Goal: Task Accomplishment & Management: Use online tool/utility

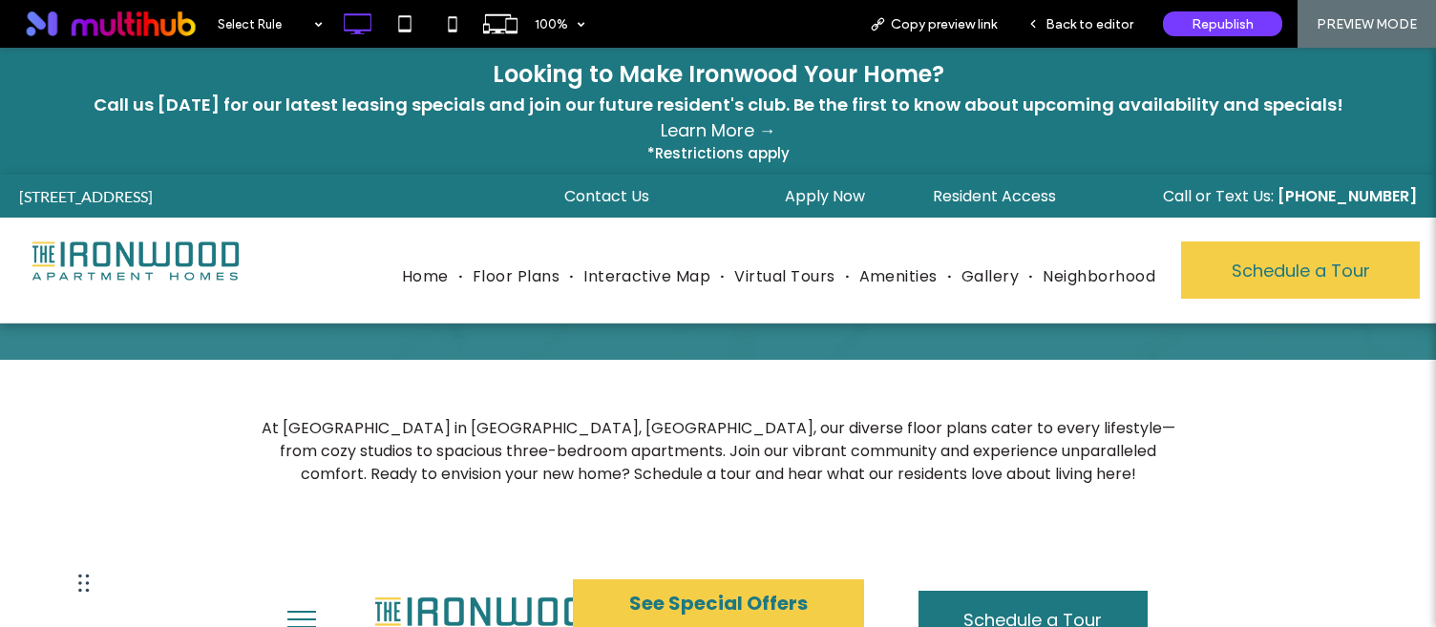
click at [145, 273] on img at bounding box center [136, 262] width 220 height 50
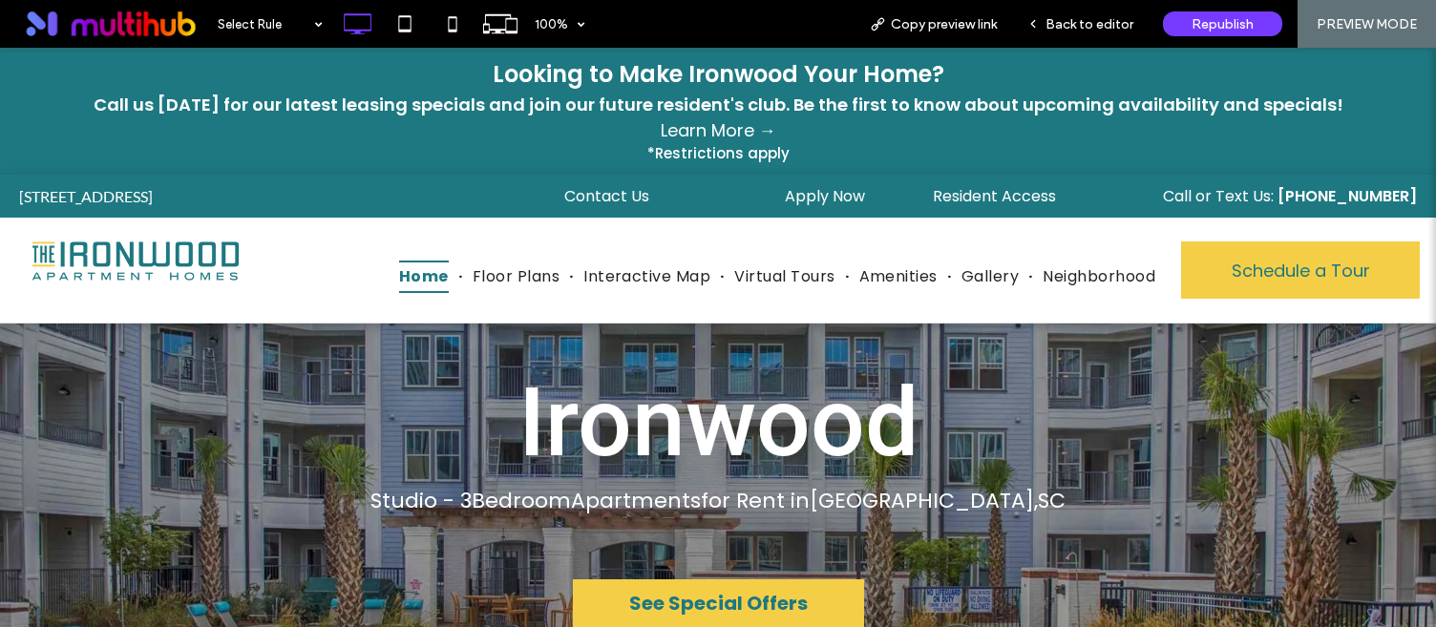
scroll to position [115, 0]
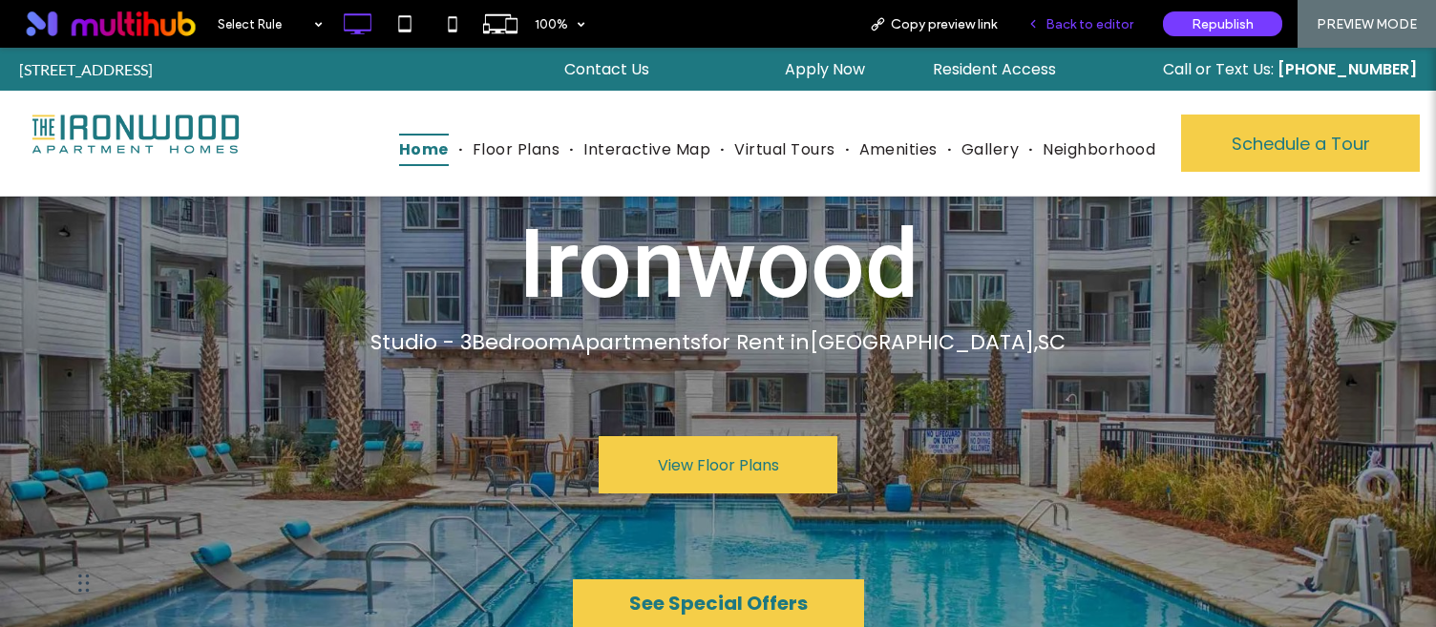
click at [1054, 19] on span "Back to editor" at bounding box center [1090, 24] width 88 height 16
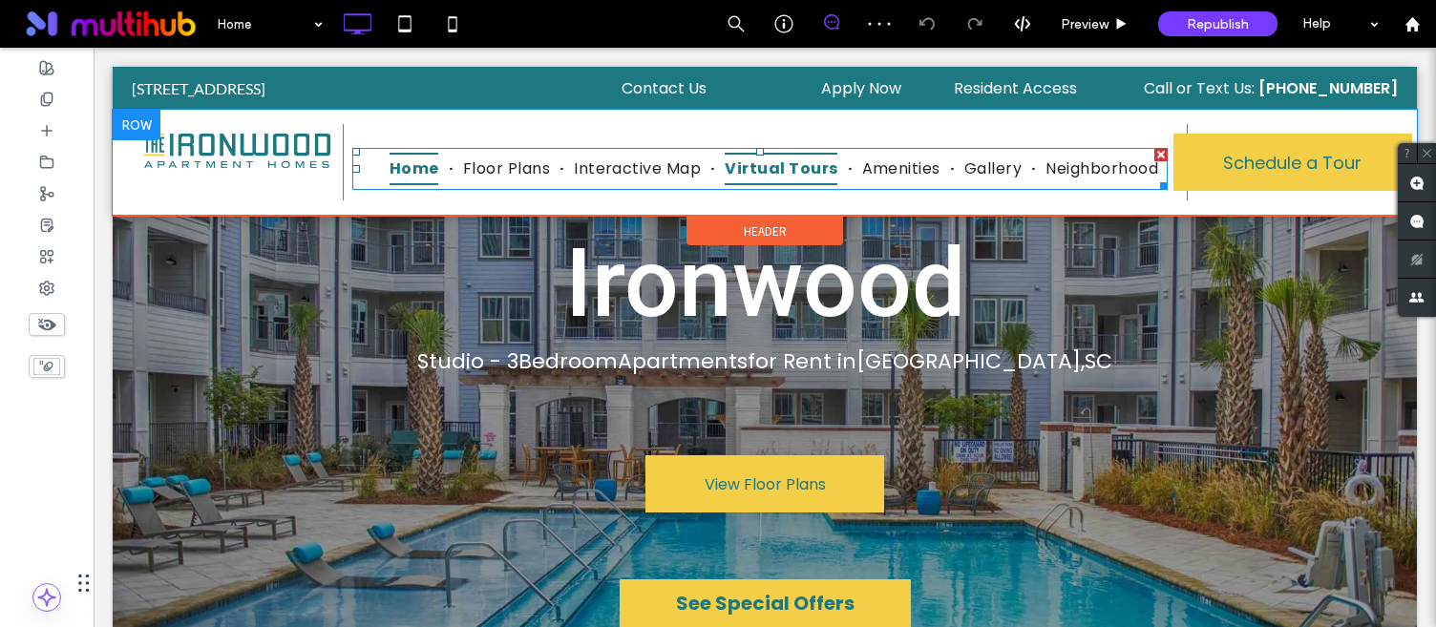
click at [775, 172] on span "Virtual Tours" at bounding box center [781, 169] width 113 height 32
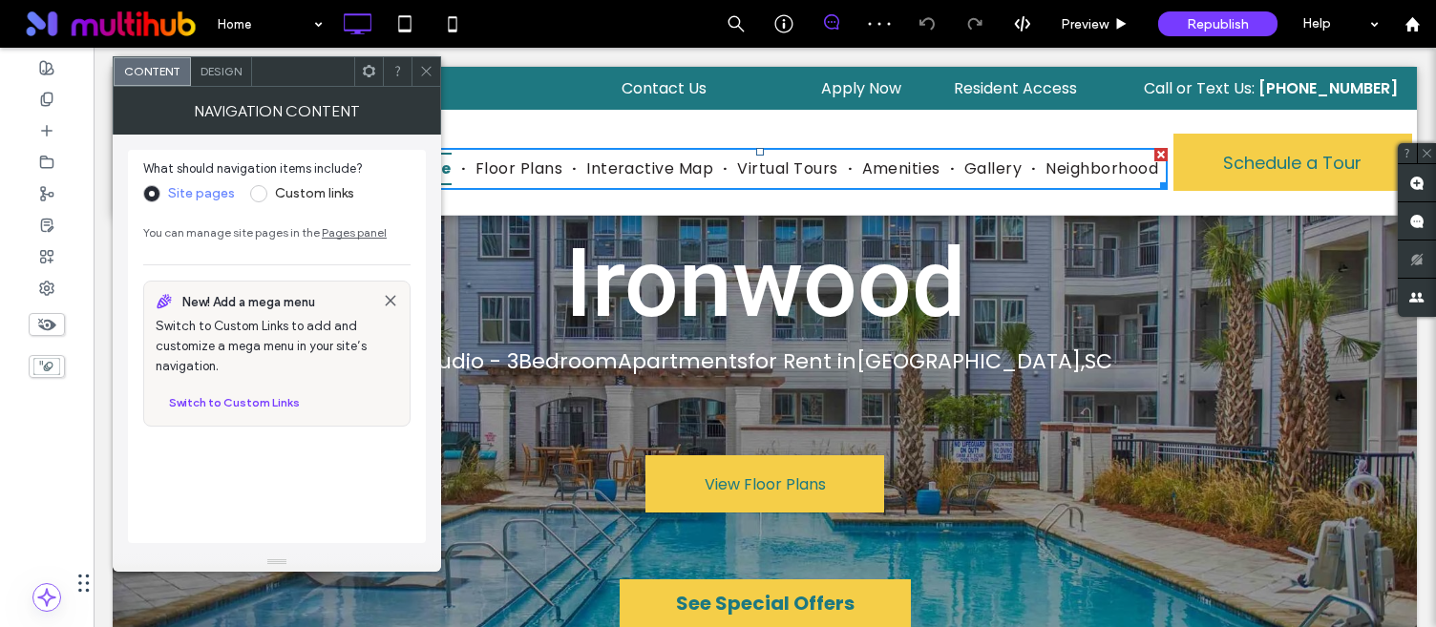
drag, startPoint x: 428, startPoint y: 66, endPoint x: 387, endPoint y: 70, distance: 41.2
click at [428, 66] on icon at bounding box center [426, 71] width 14 height 14
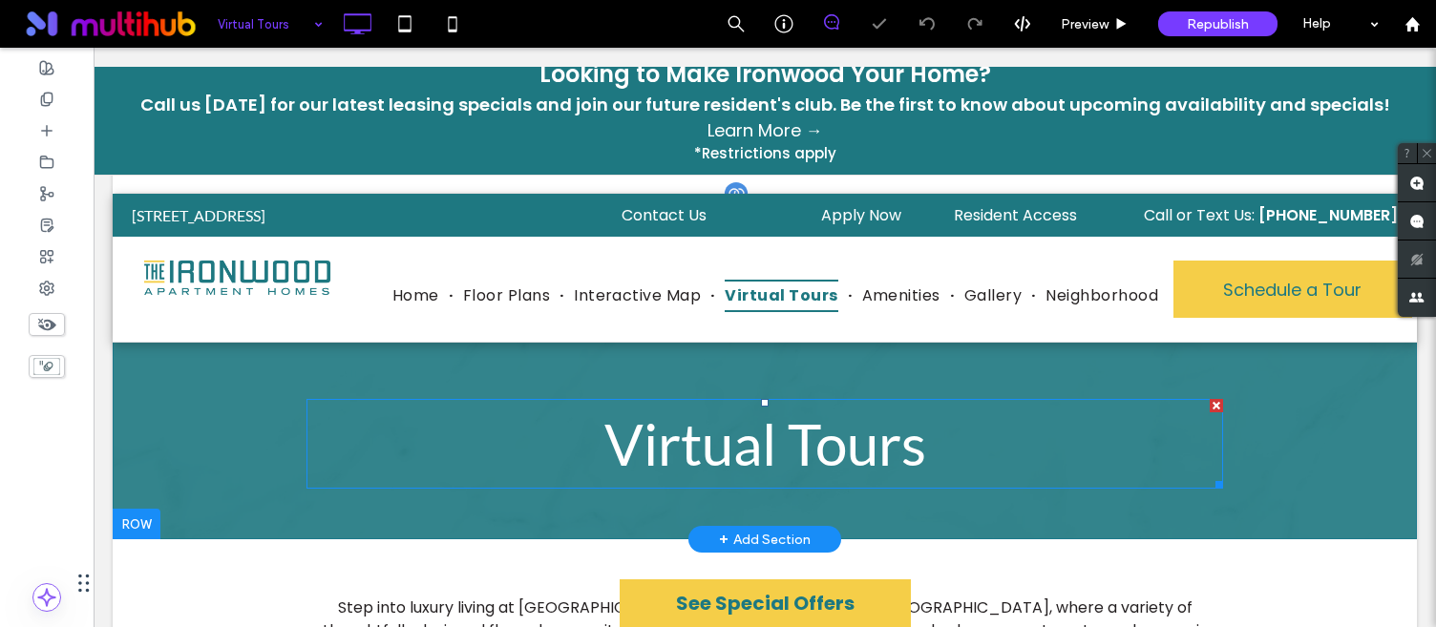
click at [692, 440] on span "Virtual Tours" at bounding box center [766, 444] width 322 height 69
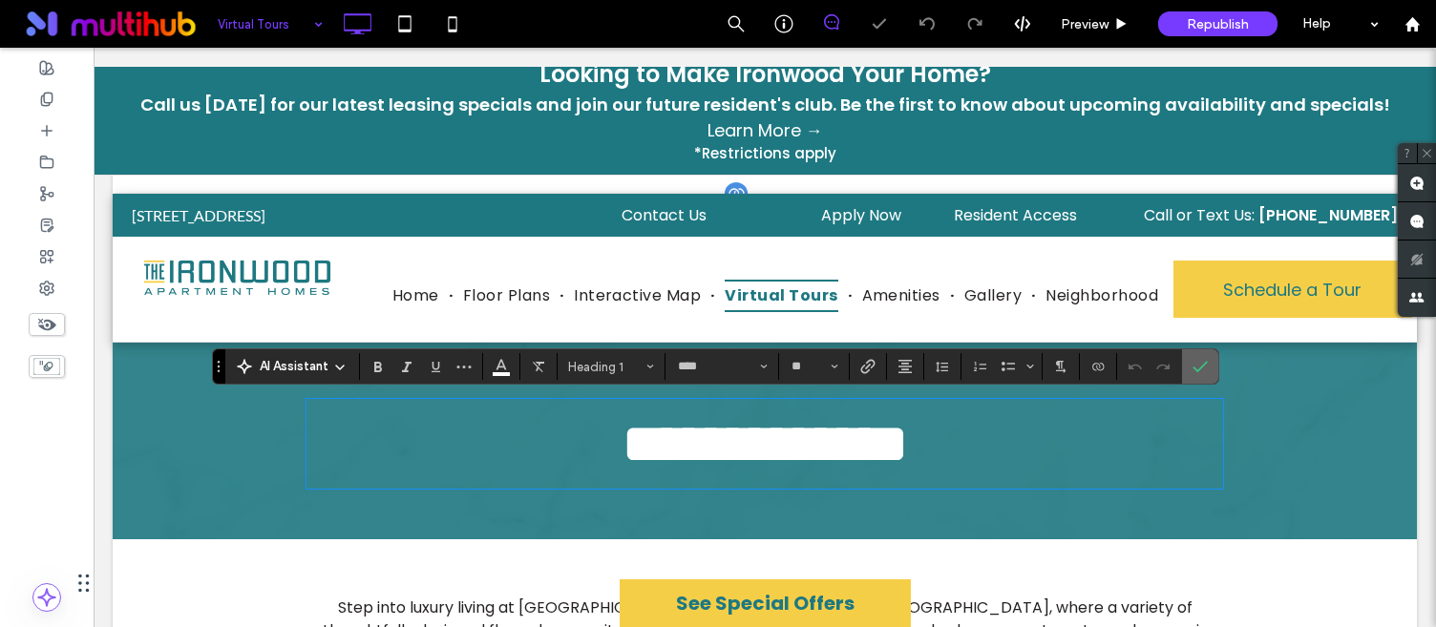
click at [1207, 372] on icon "Confirm" at bounding box center [1200, 366] width 15 height 15
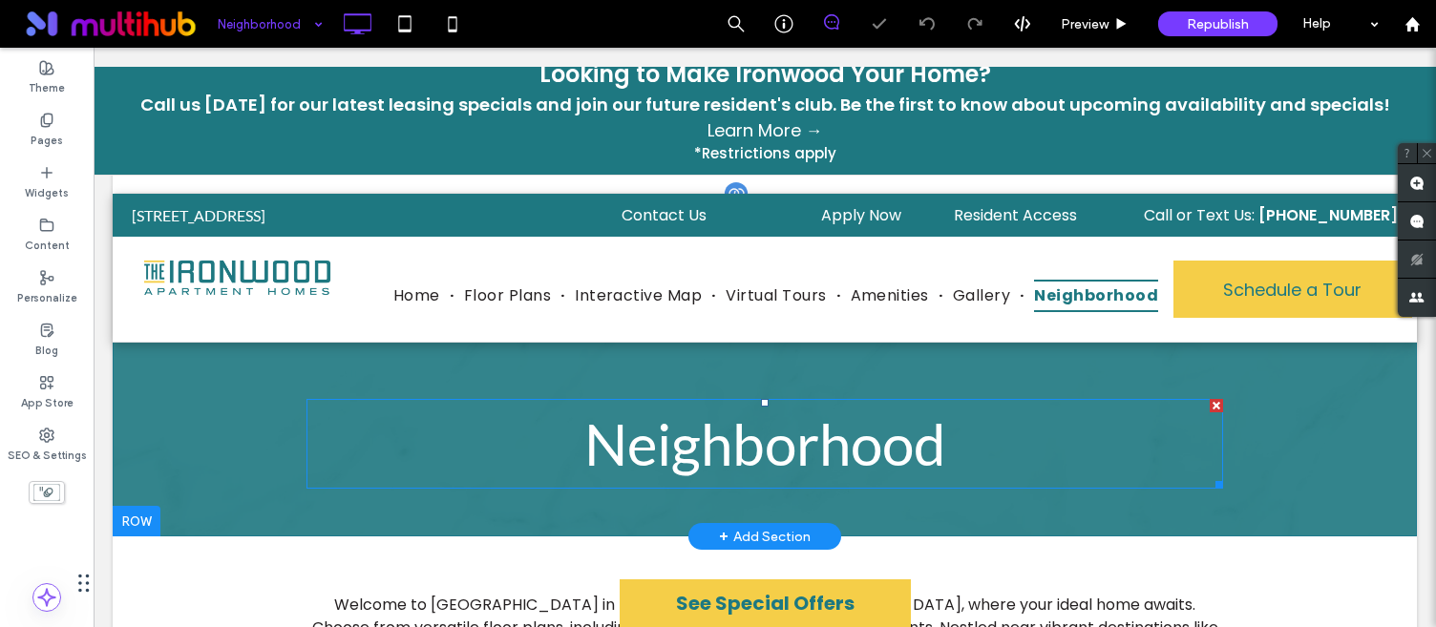
click at [743, 441] on span "Neighborhood" at bounding box center [765, 444] width 362 height 69
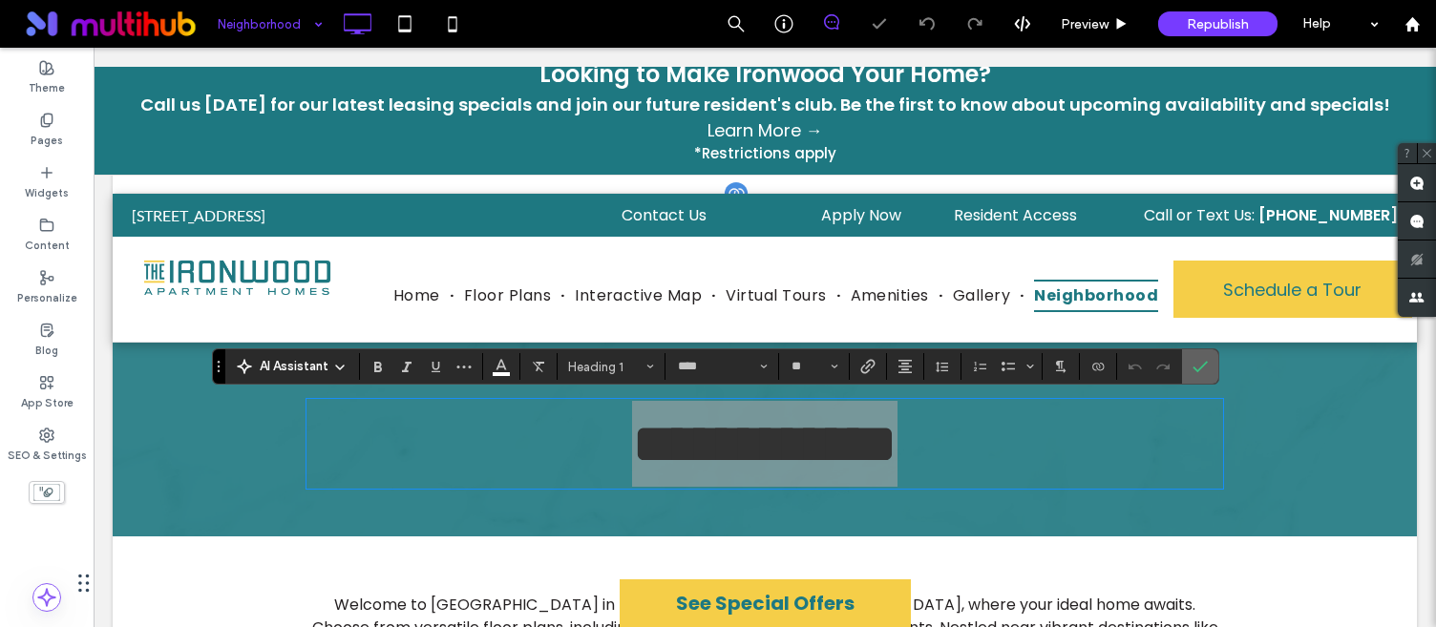
drag, startPoint x: 1196, startPoint y: 371, endPoint x: 916, endPoint y: 287, distance: 292.2
click at [1196, 371] on use "Confirm" at bounding box center [1200, 366] width 15 height 11
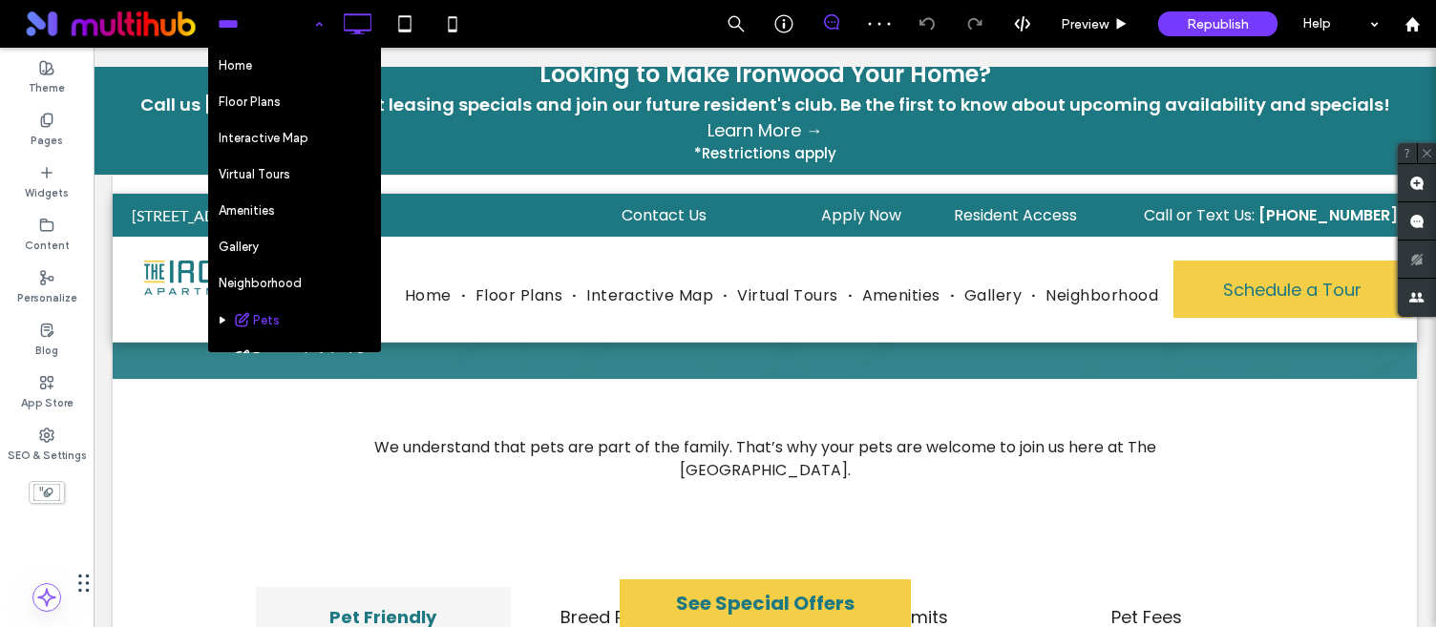
drag, startPoint x: 281, startPoint y: 29, endPoint x: 287, endPoint y: 69, distance: 40.7
click at [281, 29] on input at bounding box center [266, 24] width 96 height 48
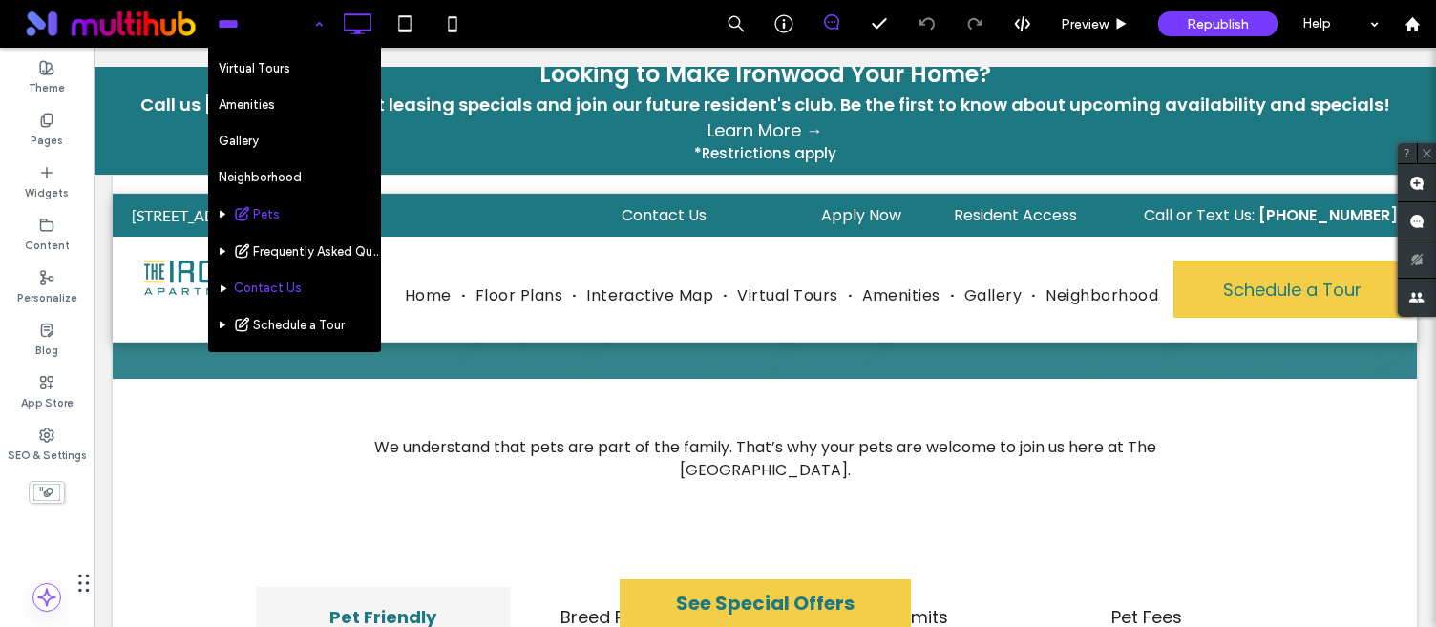
scroll to position [117, 0]
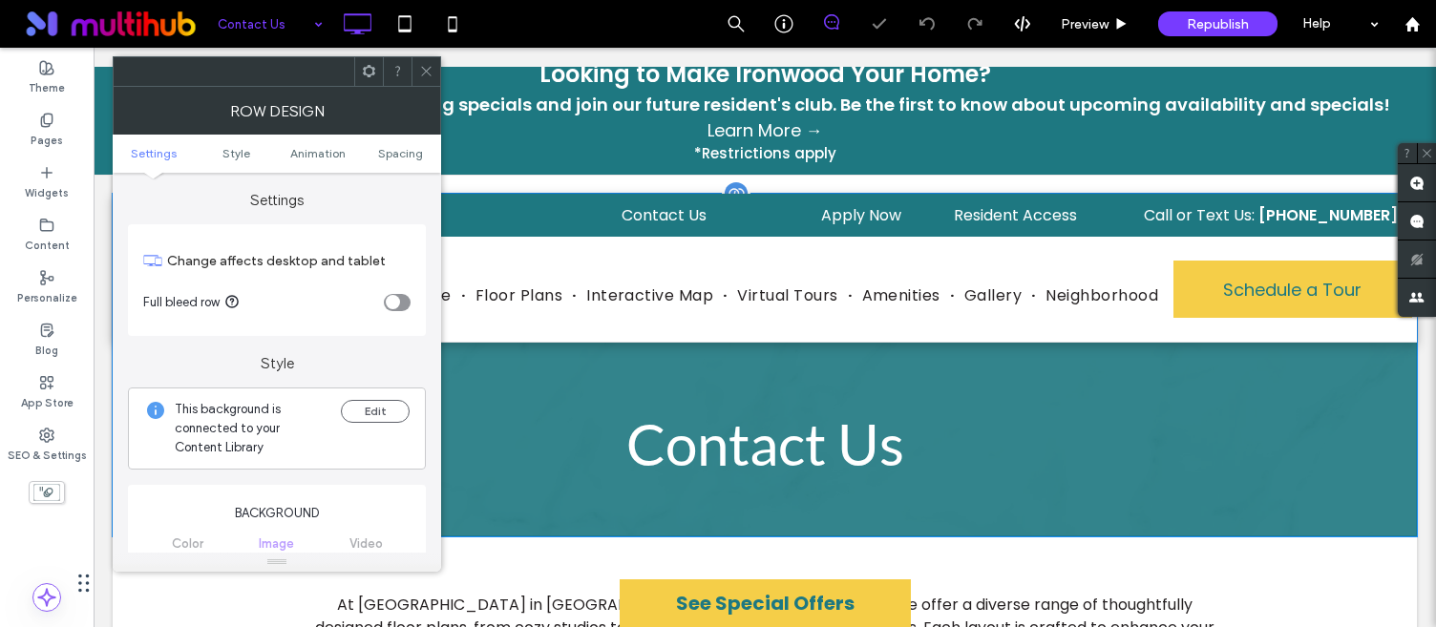
click at [718, 481] on h1 "Contact Us" at bounding box center [765, 444] width 917 height 86
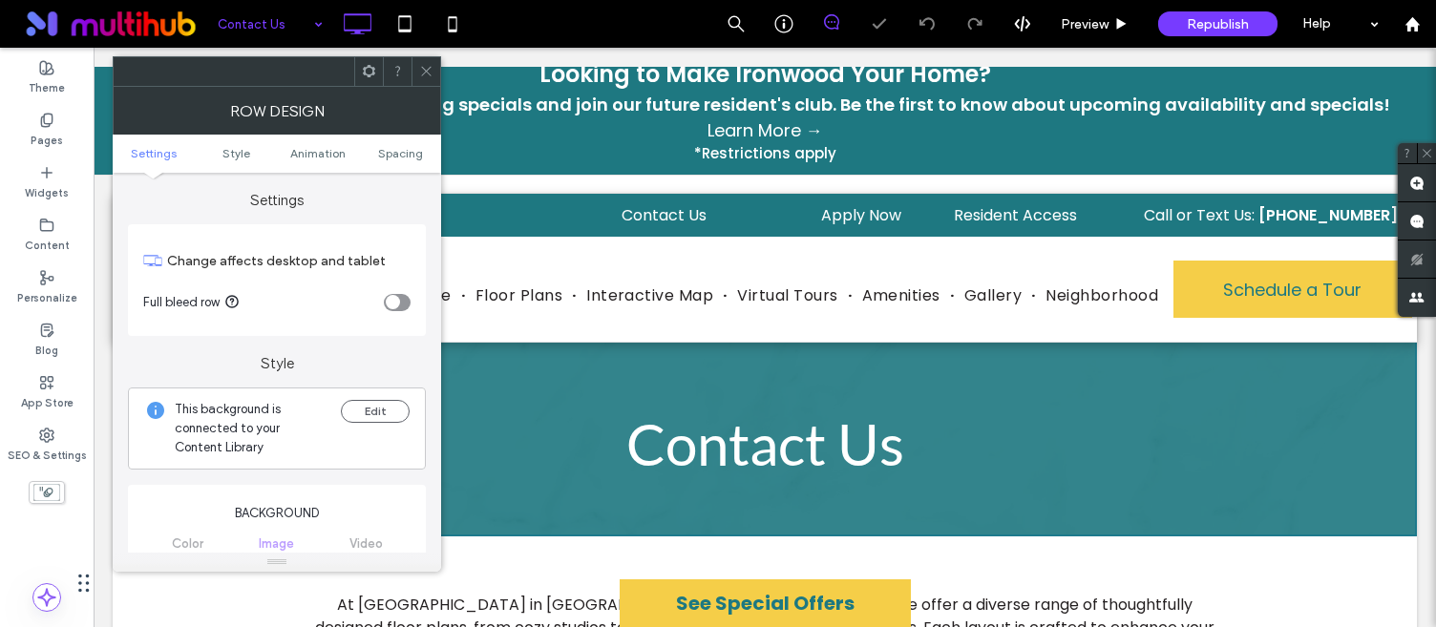
drag, startPoint x: 421, startPoint y: 73, endPoint x: 433, endPoint y: 86, distance: 17.6
click at [421, 73] on icon at bounding box center [426, 71] width 14 height 14
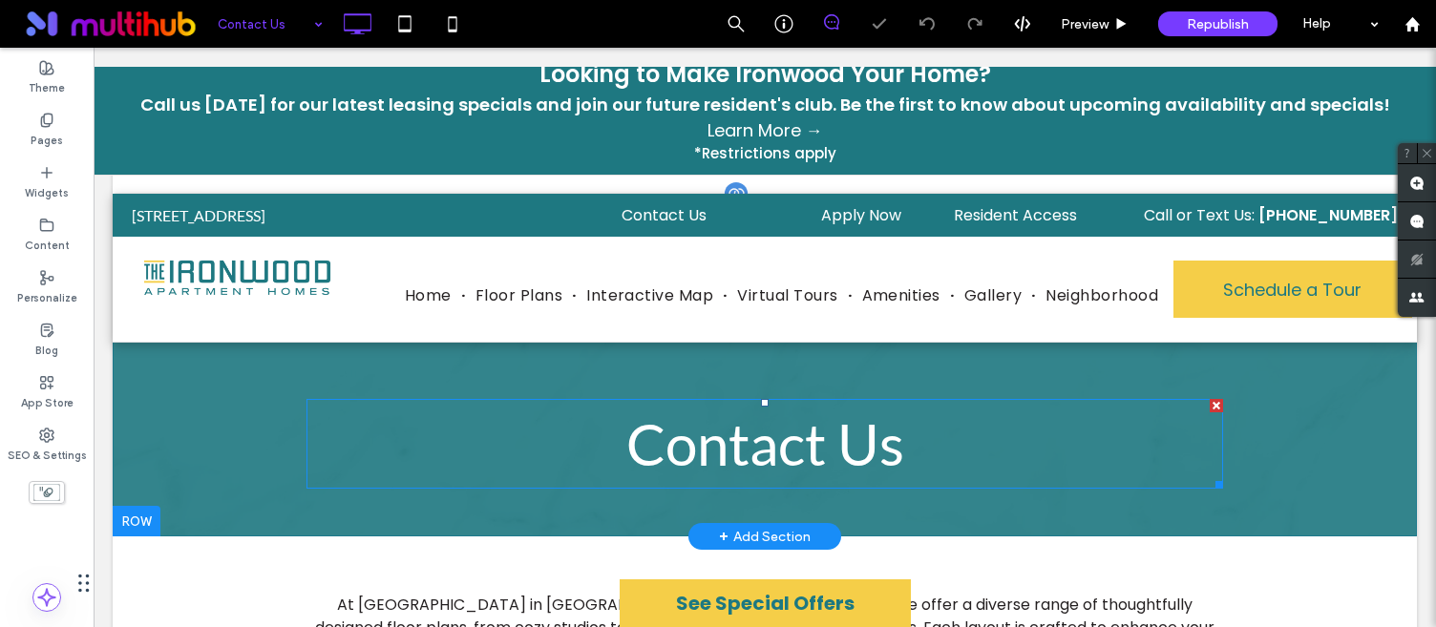
click at [726, 465] on span "Contact Us" at bounding box center [765, 444] width 278 height 69
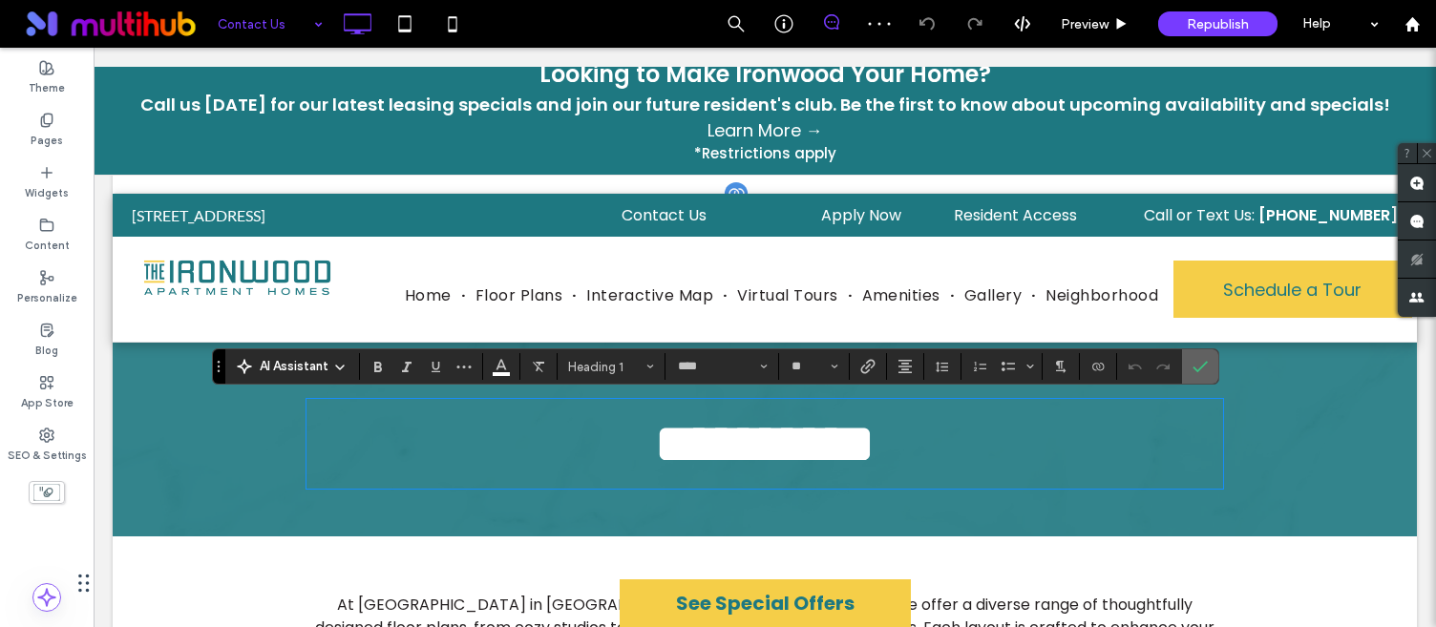
click at [1199, 364] on icon "Confirm" at bounding box center [1200, 366] width 15 height 15
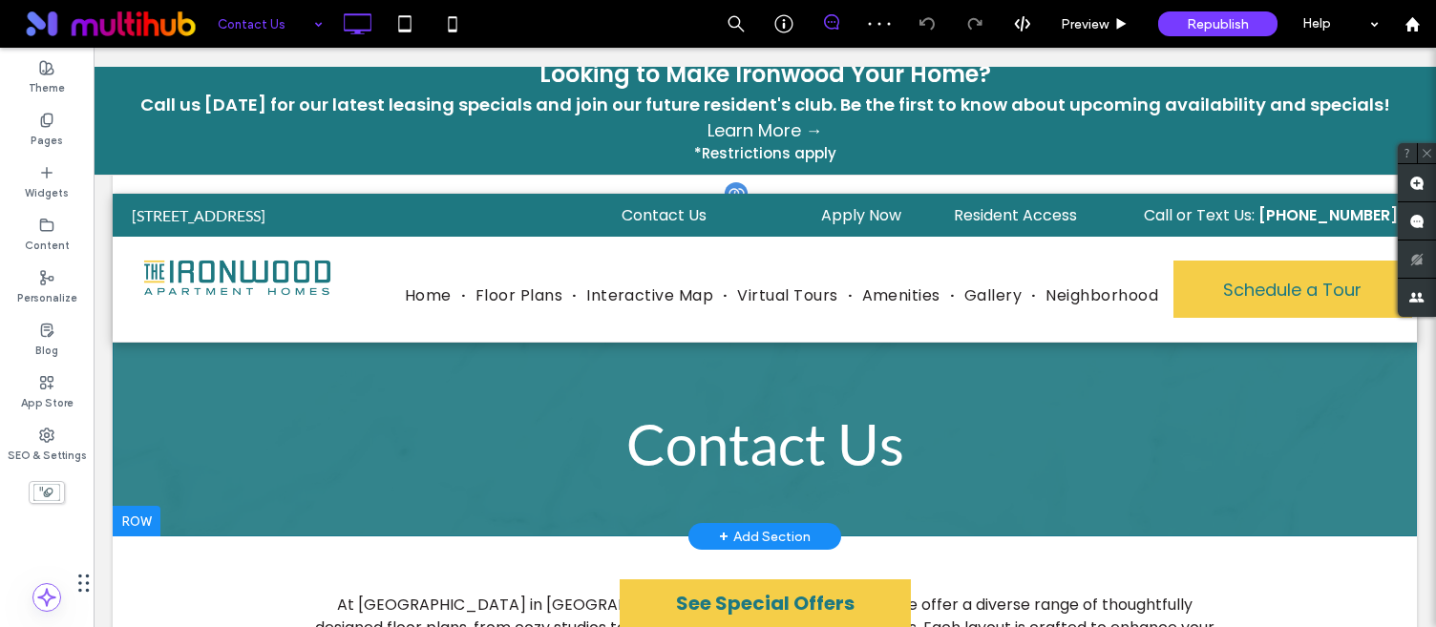
drag, startPoint x: 263, startPoint y: 14, endPoint x: 263, endPoint y: 37, distance: 22.9
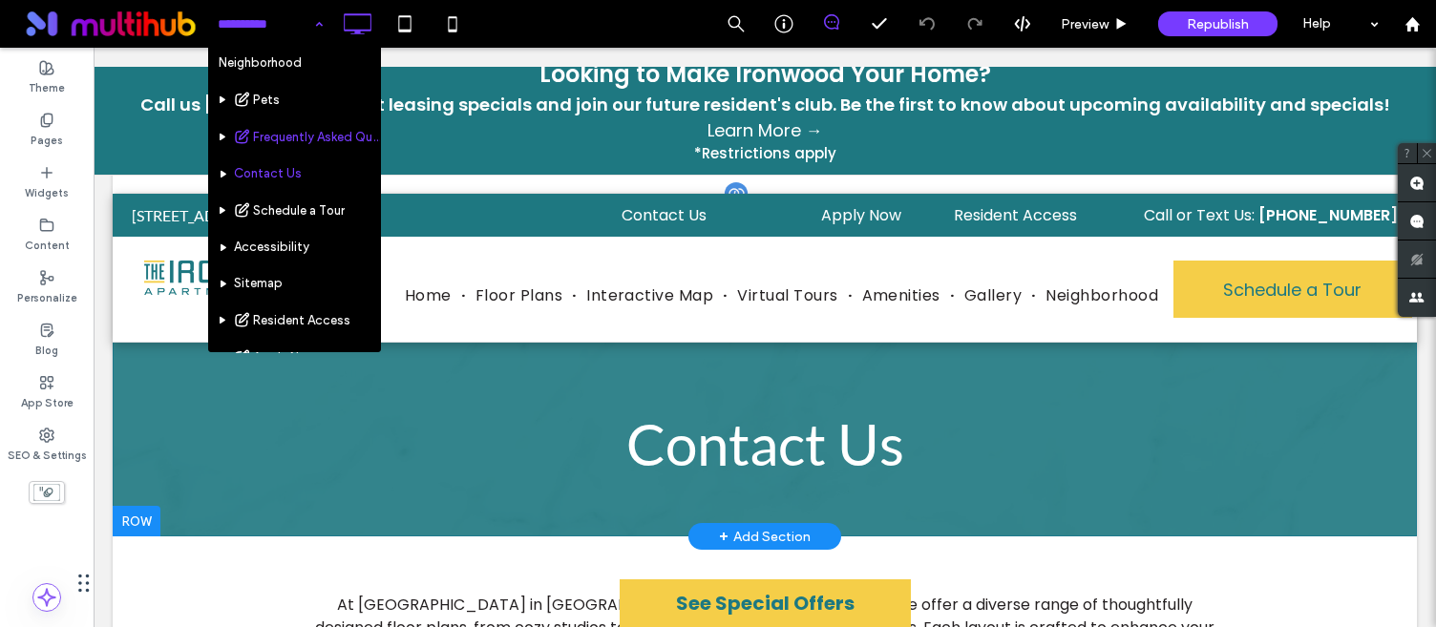
scroll to position [256, 0]
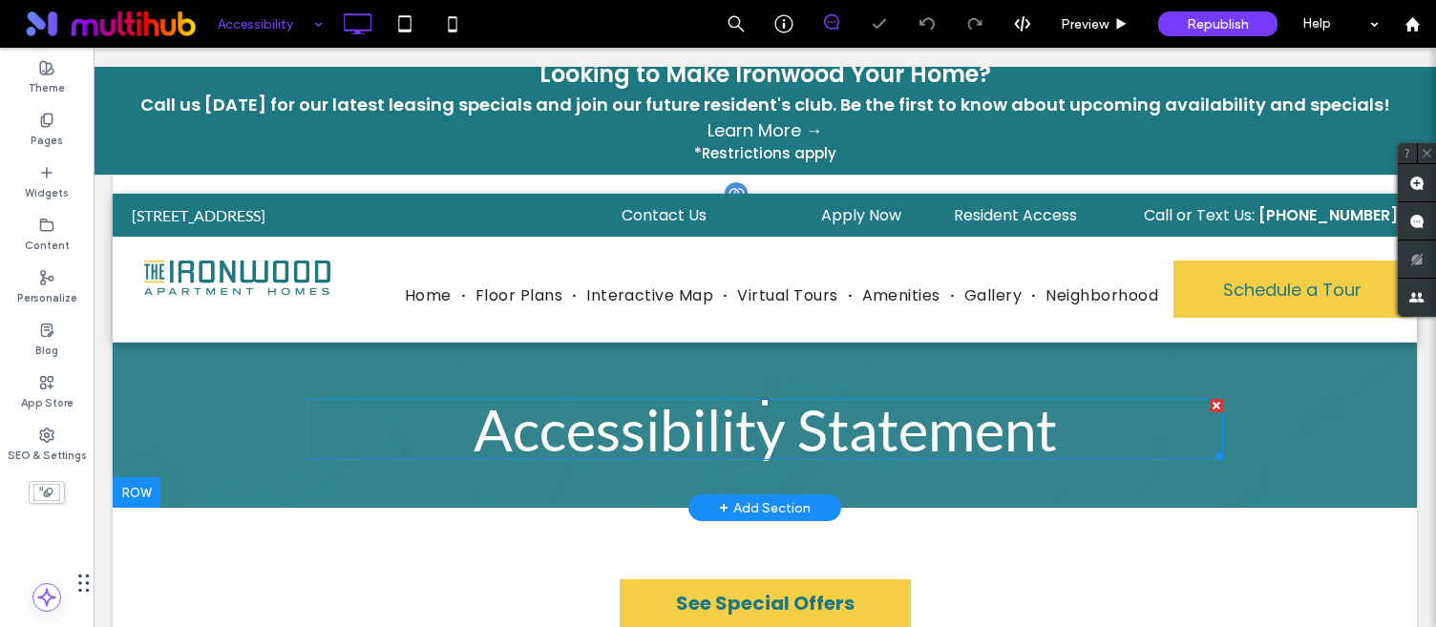
click at [755, 440] on span "Accessibility Statement" at bounding box center [766, 429] width 584 height 69
type input "****"
type input "**"
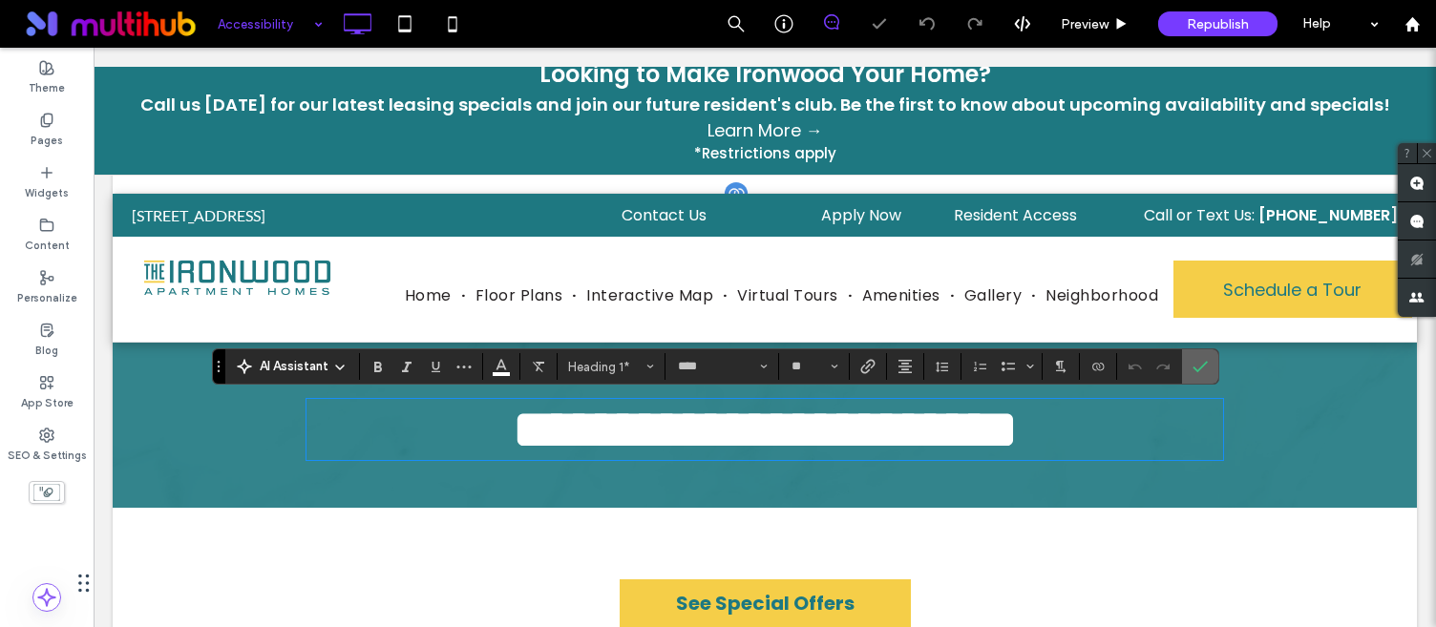
click at [1199, 365] on icon "Confirm" at bounding box center [1200, 366] width 15 height 15
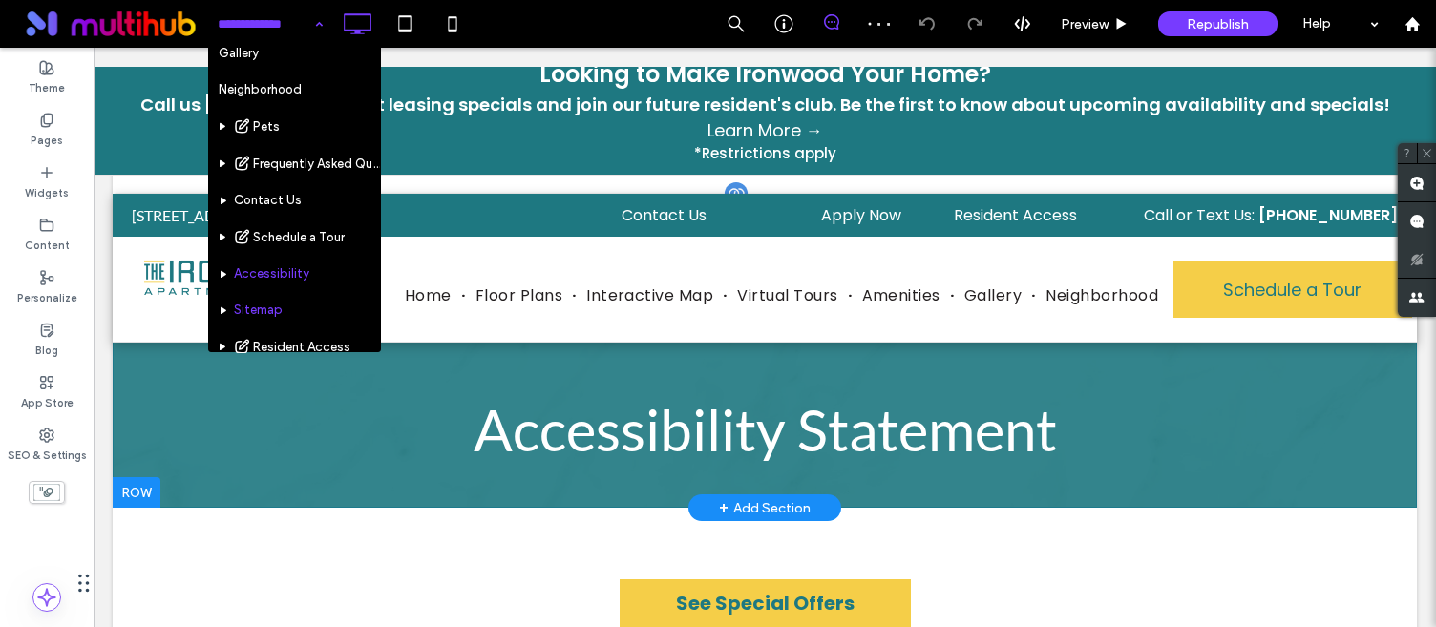
scroll to position [209, 0]
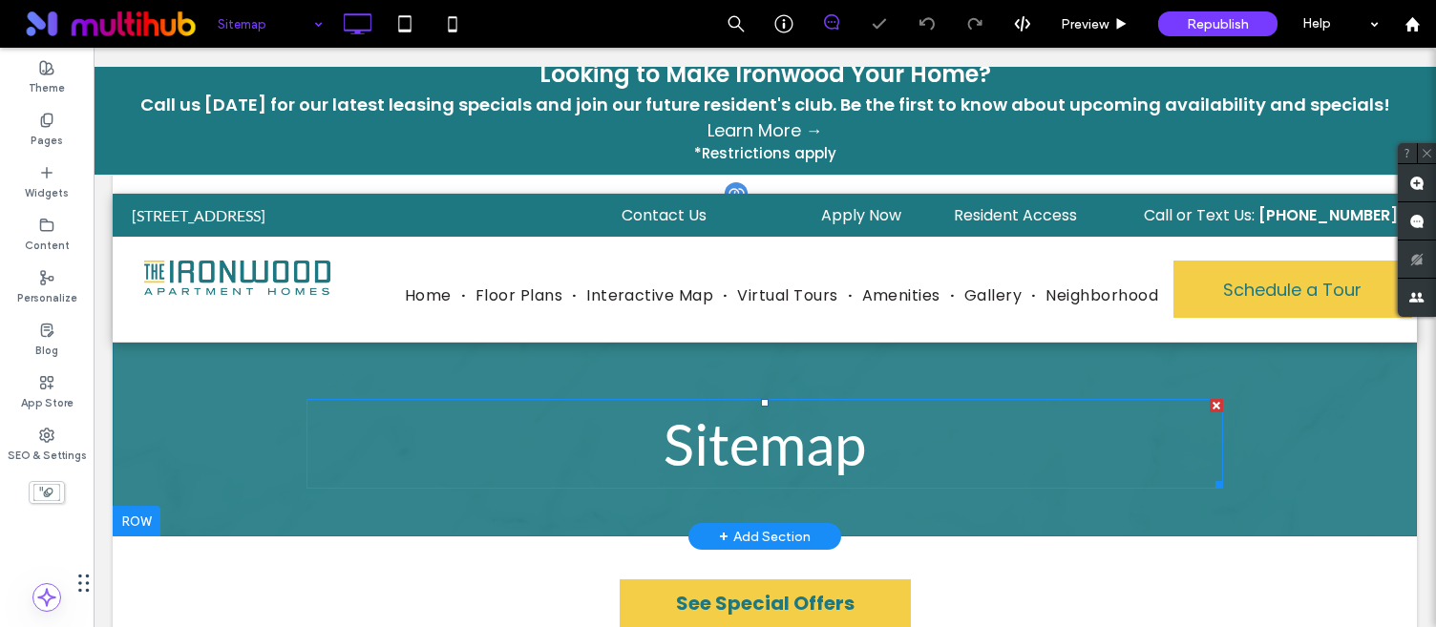
click at [715, 441] on span "Sitemap" at bounding box center [765, 444] width 202 height 69
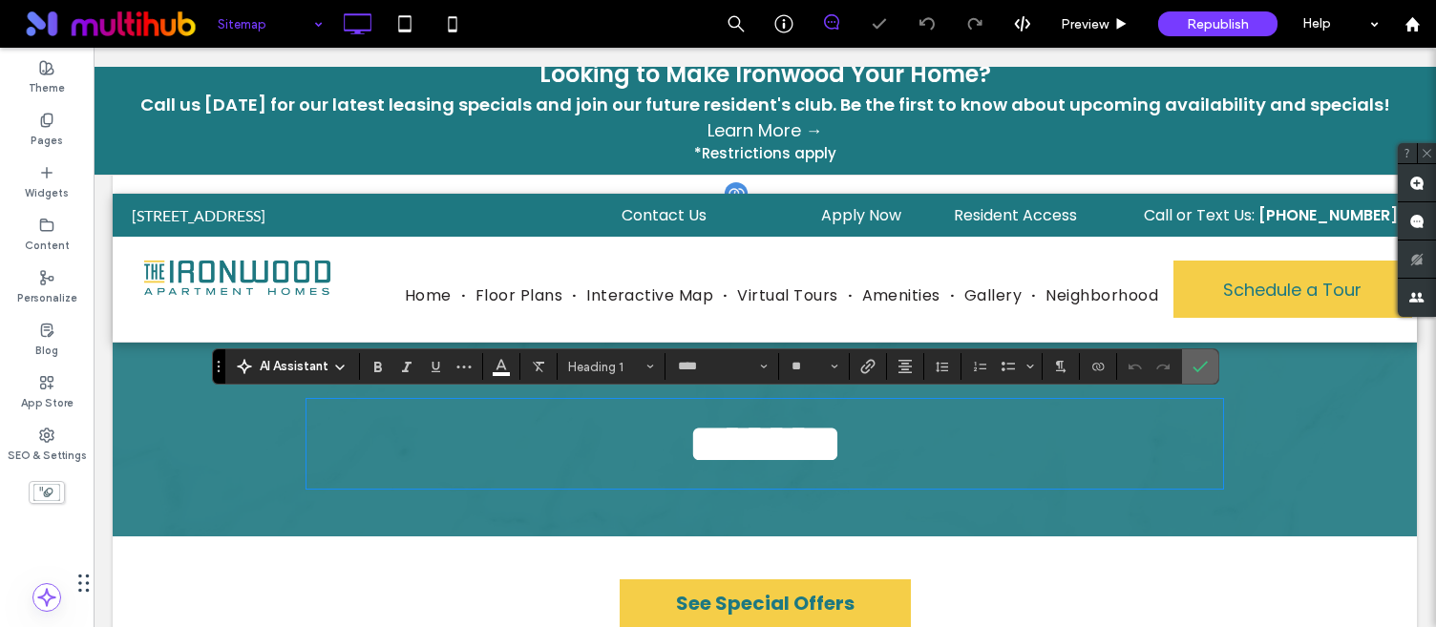
click at [1191, 368] on label "Confirm" at bounding box center [1200, 367] width 29 height 34
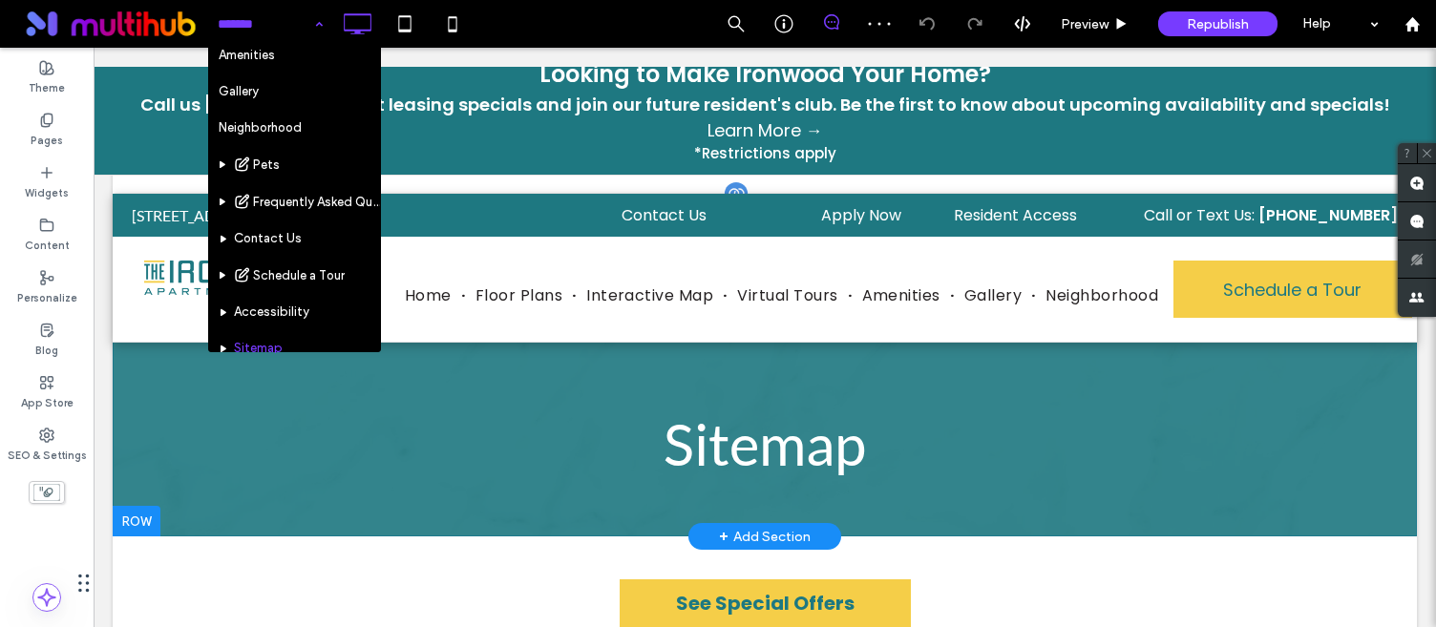
scroll to position [351, 0]
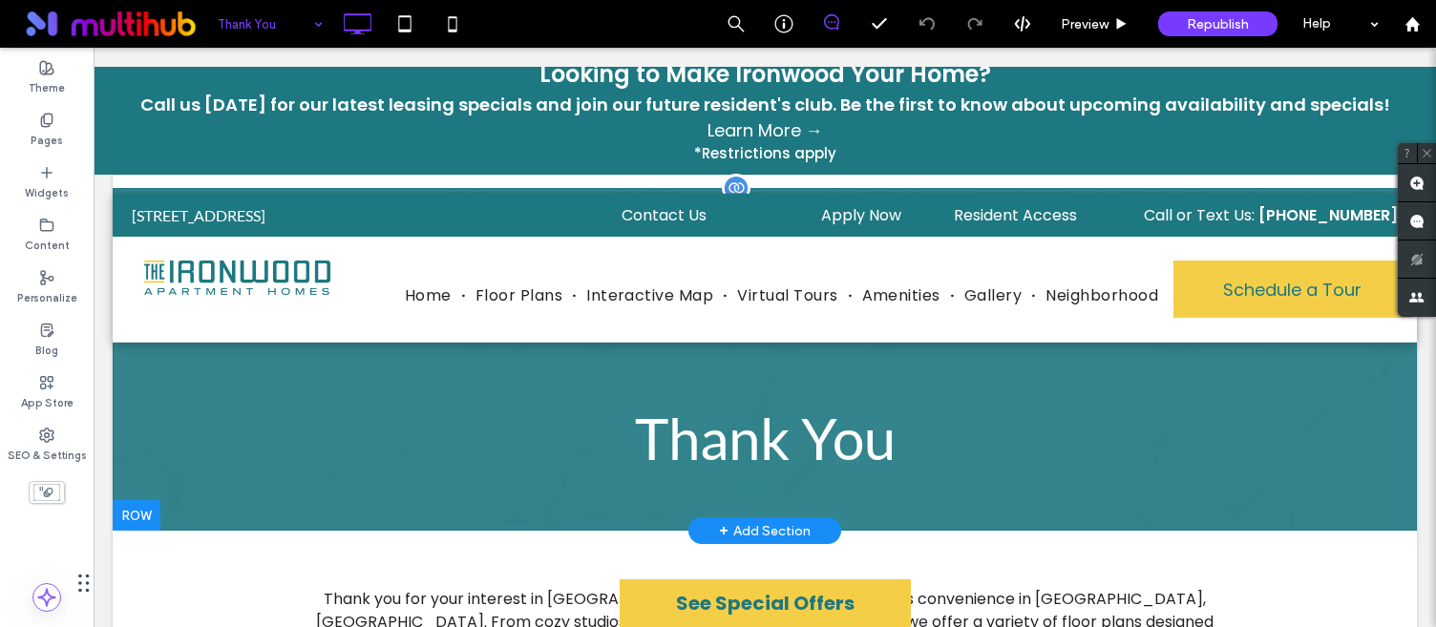
scroll to position [8, 0]
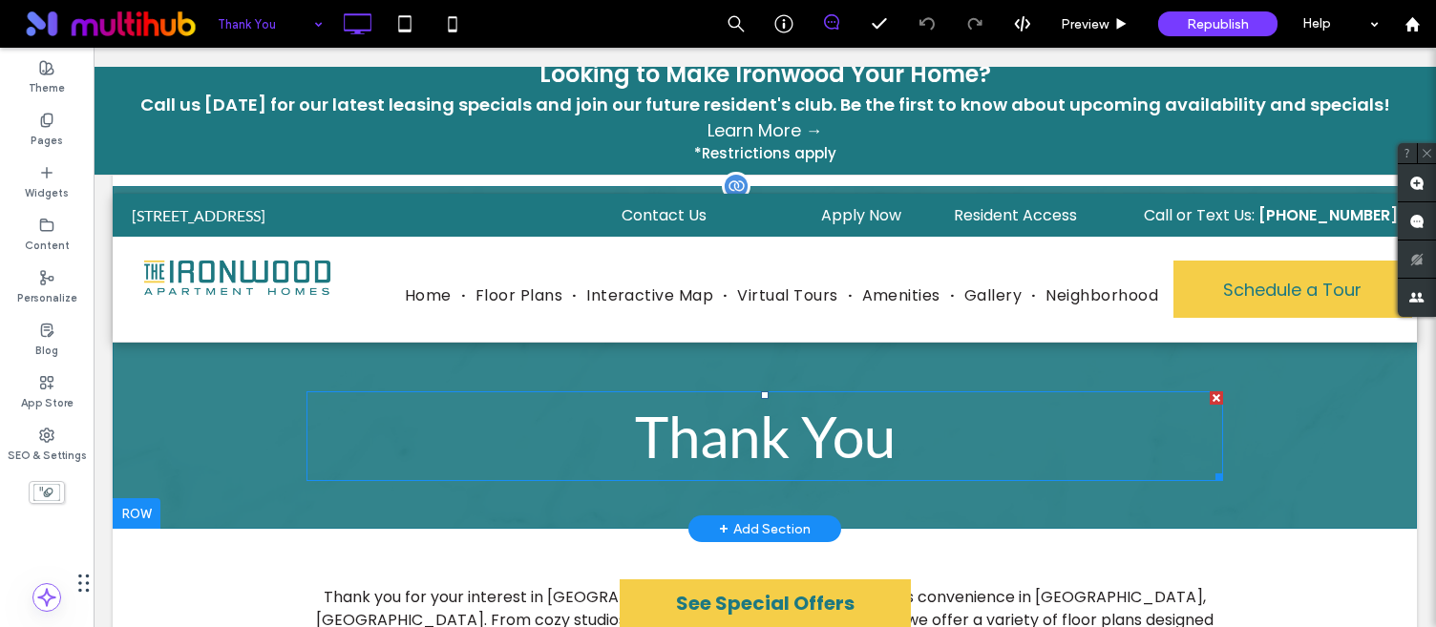
click at [729, 436] on span "Thank You" at bounding box center [765, 436] width 261 height 69
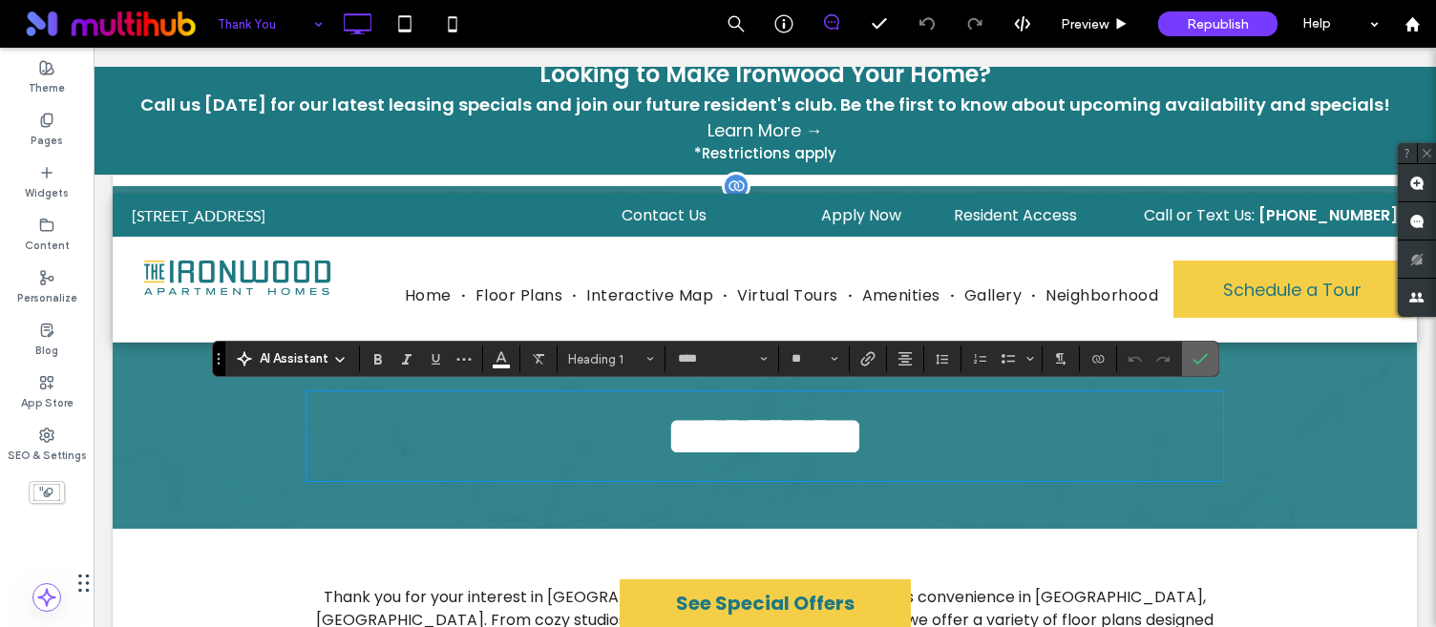
drag, startPoint x: 1203, startPoint y: 361, endPoint x: 1091, endPoint y: 314, distance: 122.0
click at [1203, 361] on icon "Confirm" at bounding box center [1200, 358] width 15 height 15
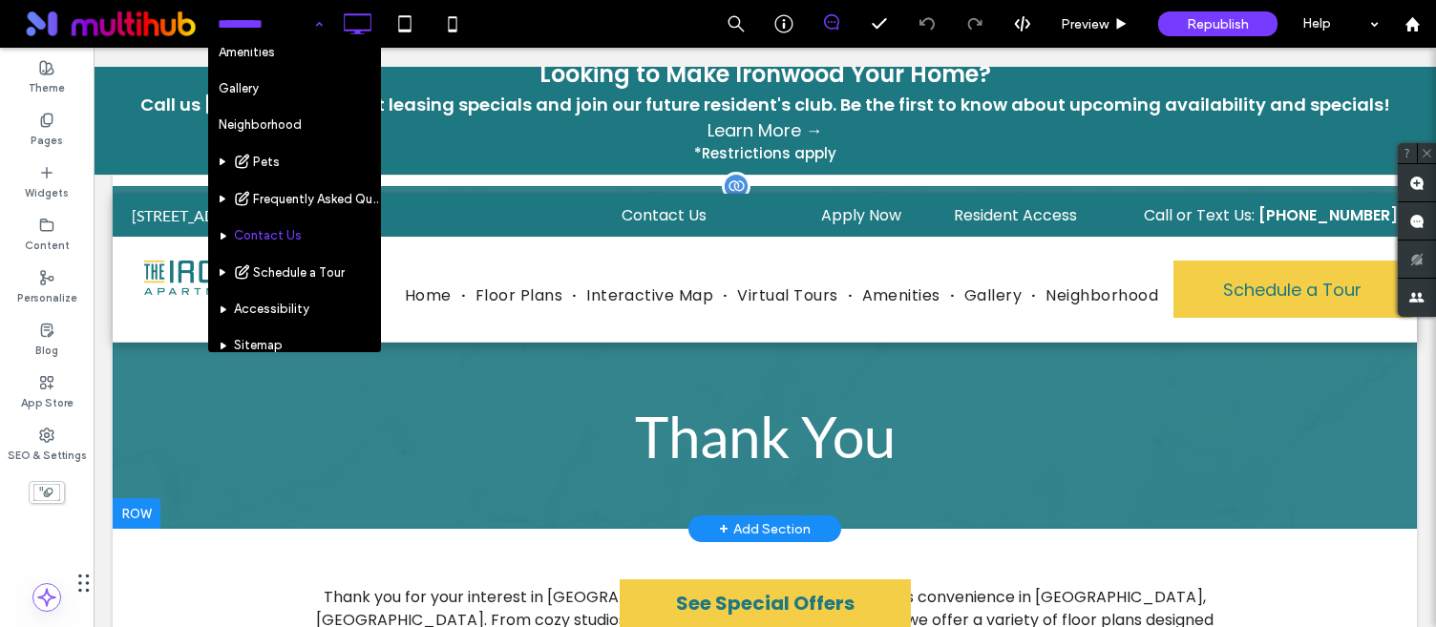
scroll to position [159, 0]
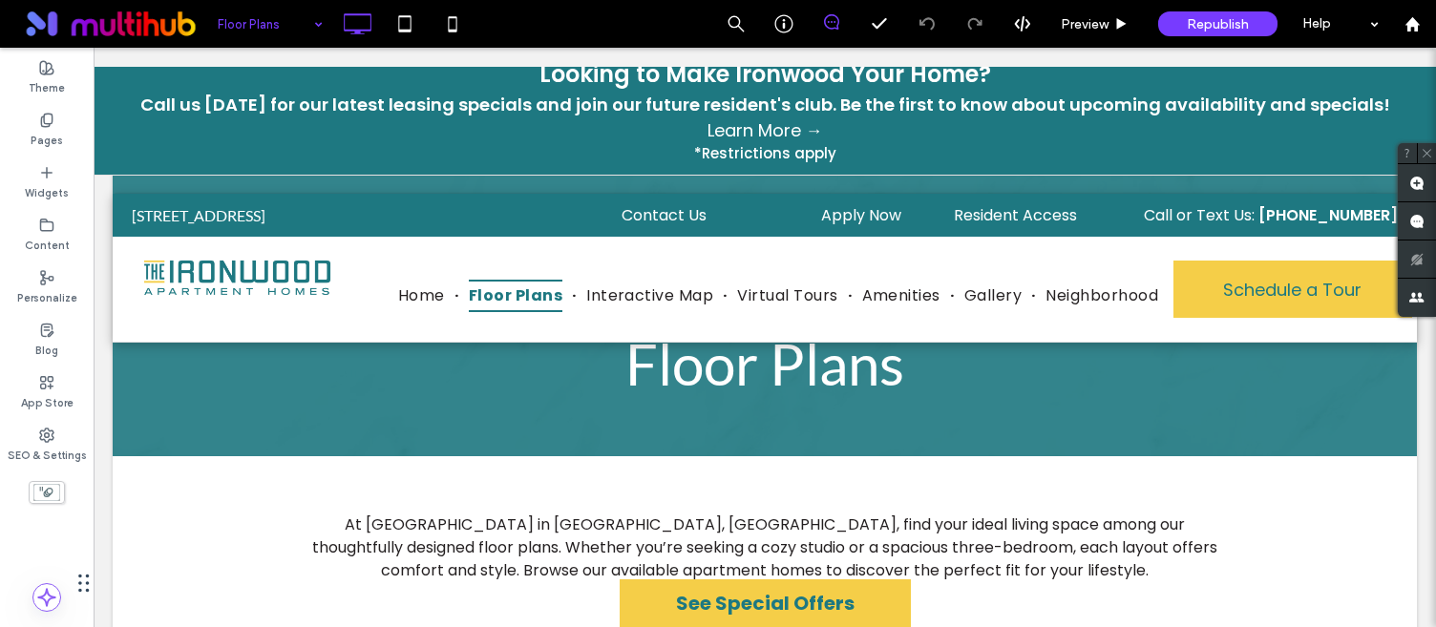
click at [289, 32] on input at bounding box center [266, 24] width 96 height 48
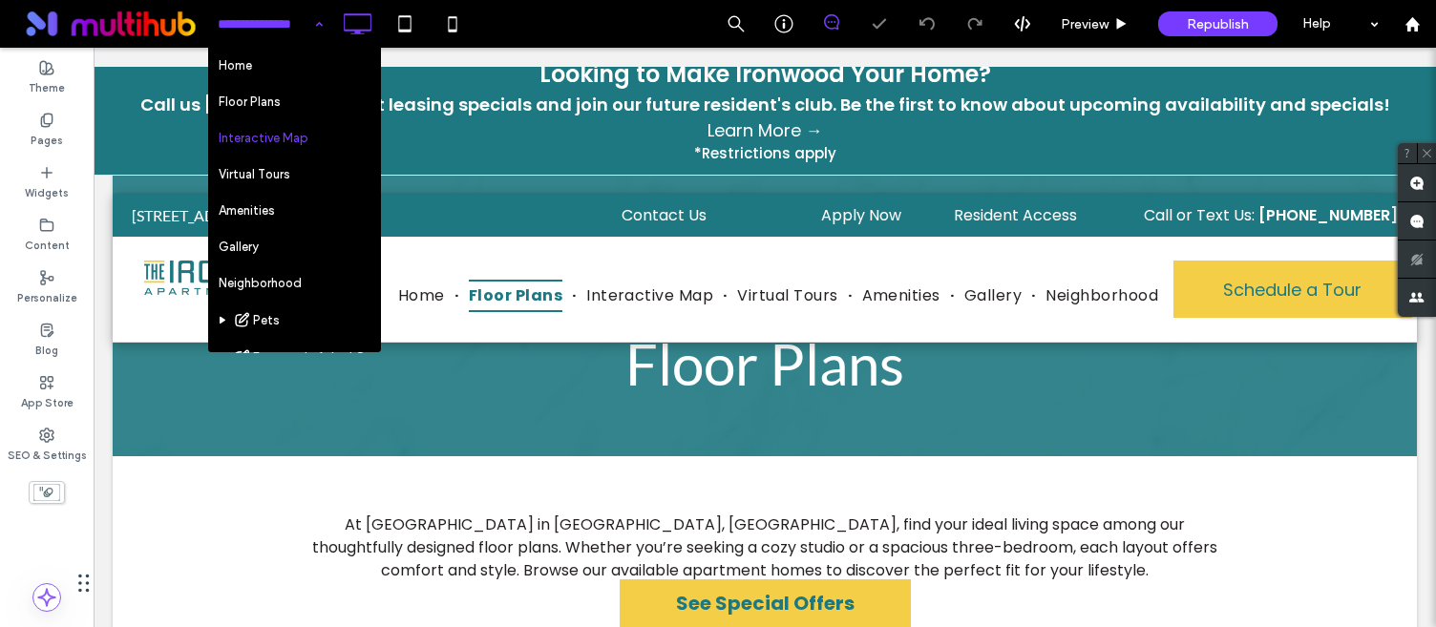
click at [262, 26] on input at bounding box center [266, 24] width 96 height 48
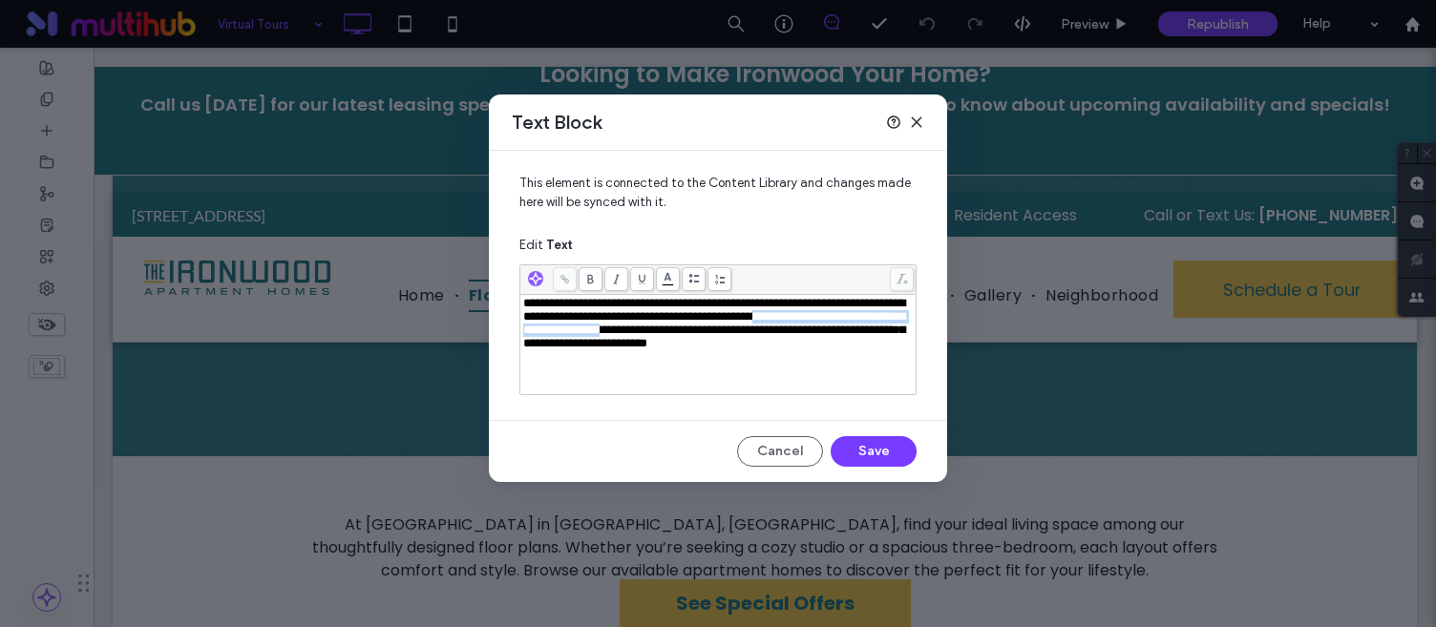
drag, startPoint x: 867, startPoint y: 320, endPoint x: 793, endPoint y: 335, distance: 76.0
click at [793, 335] on span "**********" at bounding box center [714, 323] width 382 height 53
click at [880, 313] on span "**********" at bounding box center [714, 323] width 382 height 53
drag, startPoint x: 863, startPoint y: 320, endPoint x: 794, endPoint y: 331, distance: 70.7
click at [794, 331] on span "**********" at bounding box center [714, 323] width 382 height 53
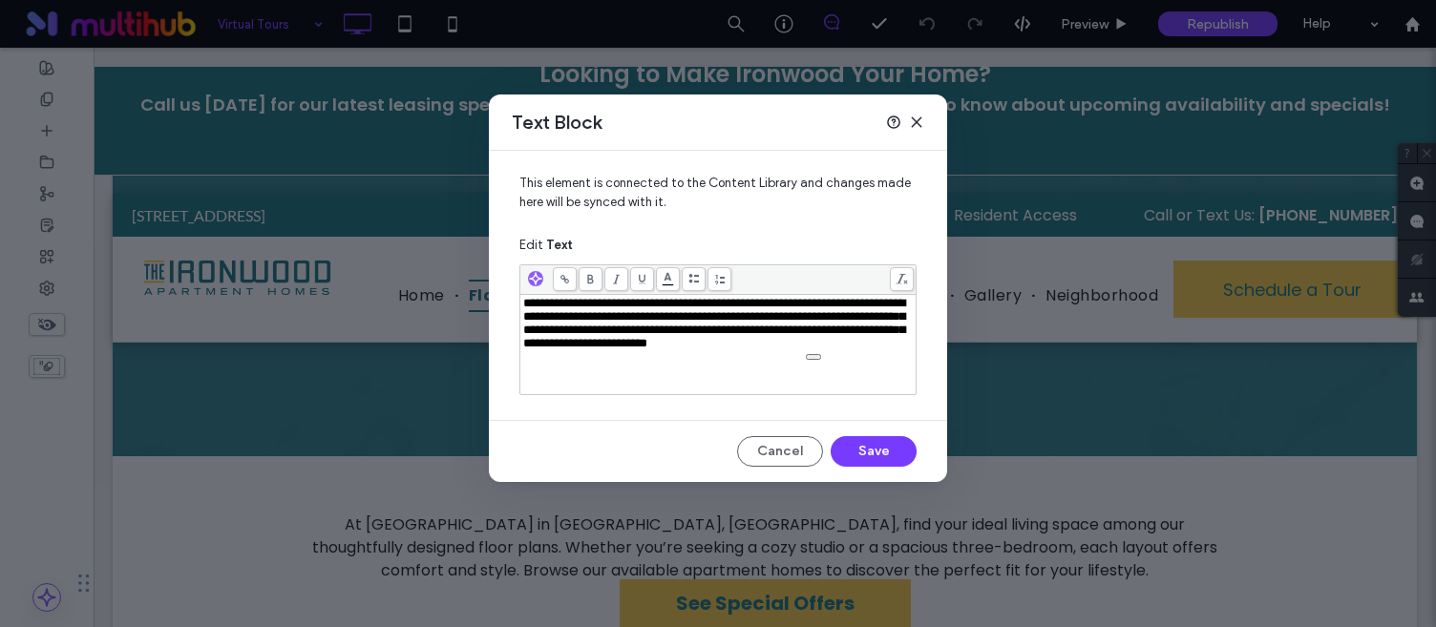
click at [563, 284] on icon at bounding box center [565, 279] width 11 height 11
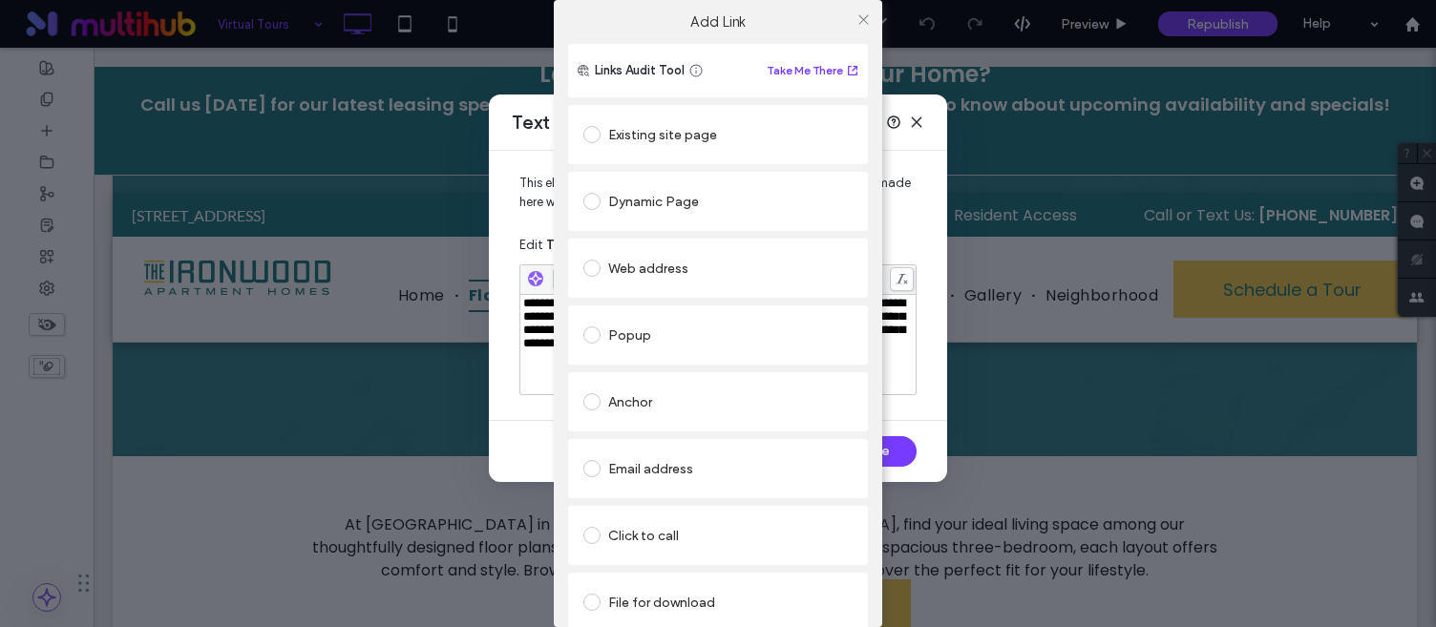
click at [725, 145] on div "Existing site page" at bounding box center [718, 134] width 269 height 31
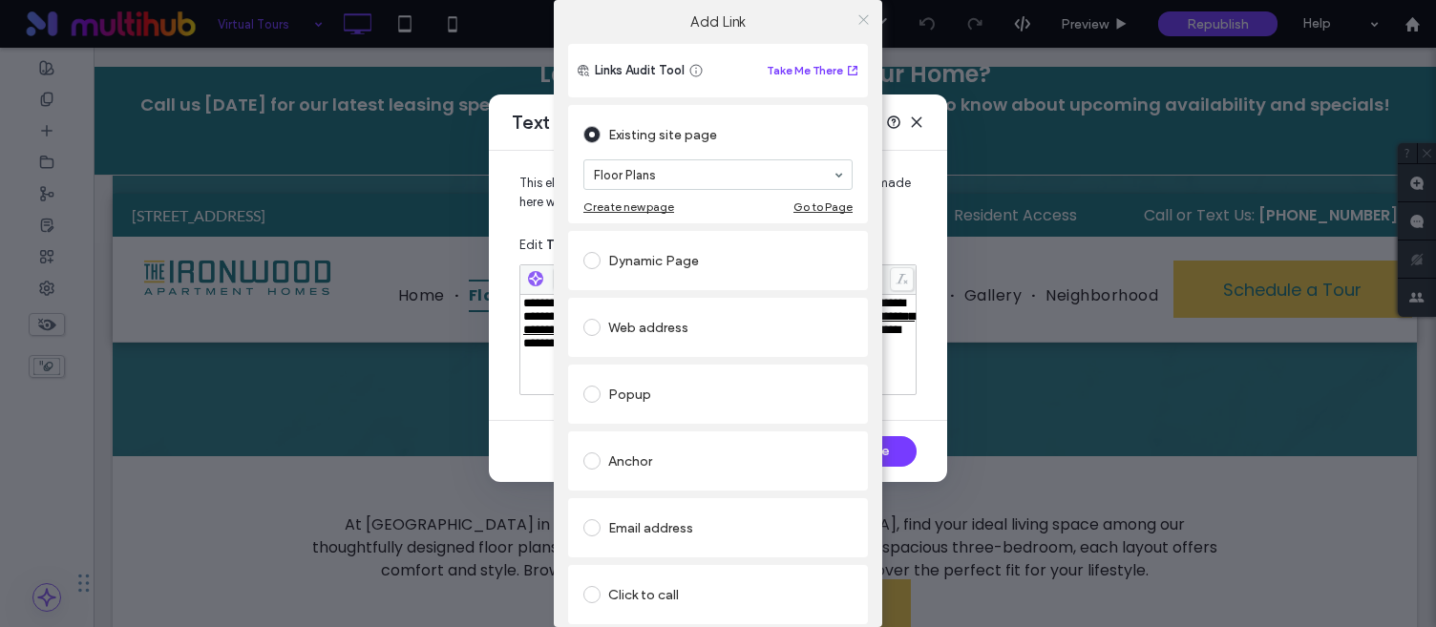
click at [861, 18] on icon at bounding box center [864, 19] width 14 height 14
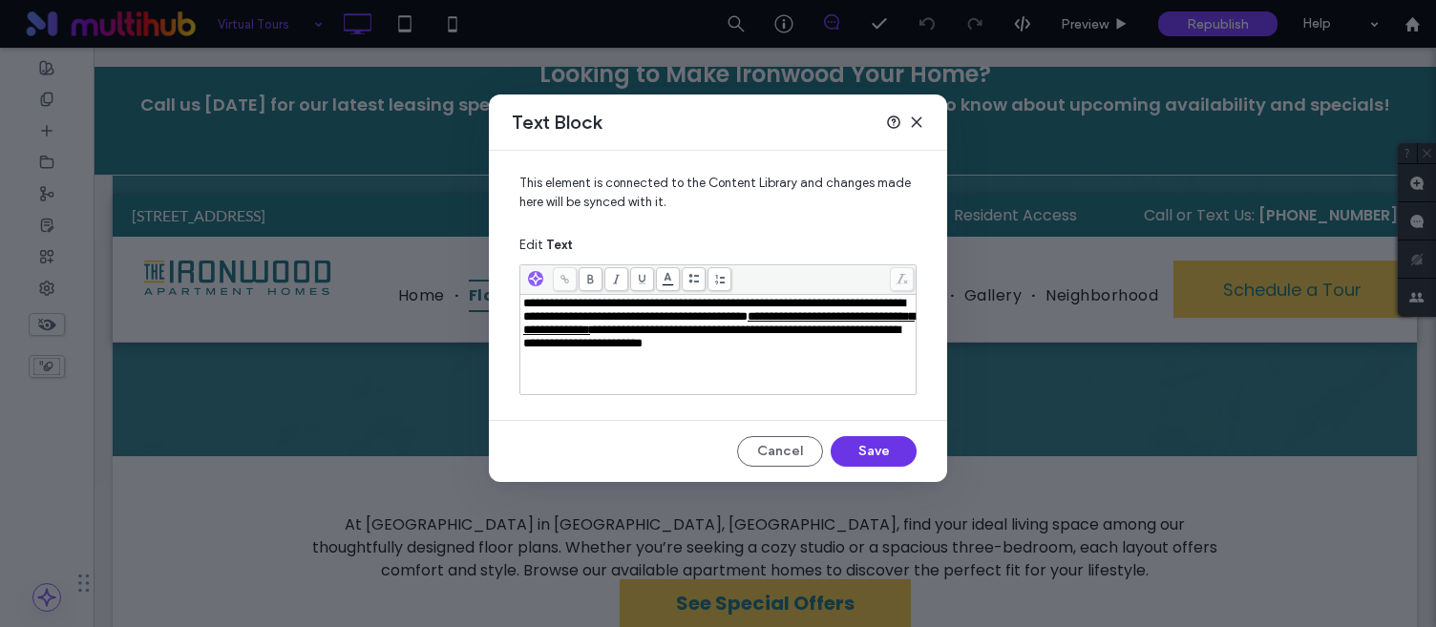
click at [877, 455] on button "Save" at bounding box center [874, 451] width 86 height 31
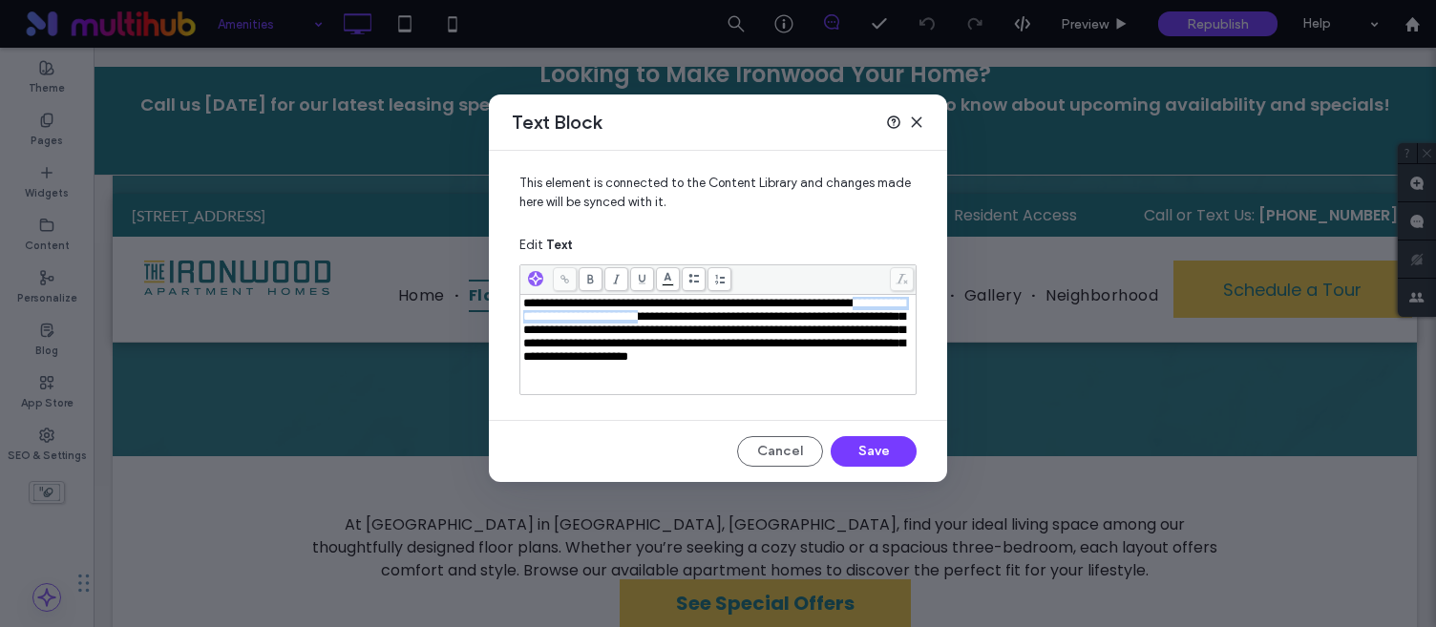
drag, startPoint x: 524, startPoint y: 321, endPoint x: 728, endPoint y: 318, distance: 203.4
click at [728, 318] on span "**********" at bounding box center [714, 330] width 382 height 66
click at [569, 282] on icon at bounding box center [565, 279] width 11 height 11
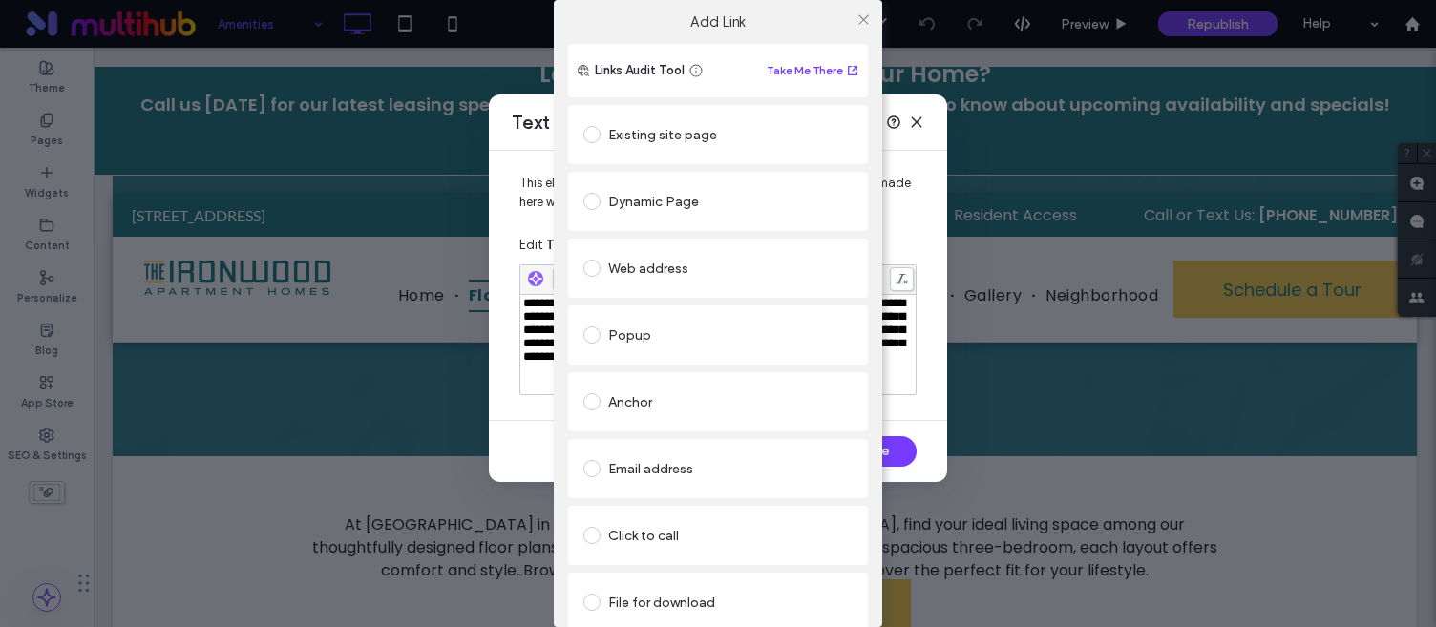
click at [749, 138] on div "Existing site page" at bounding box center [718, 134] width 269 height 31
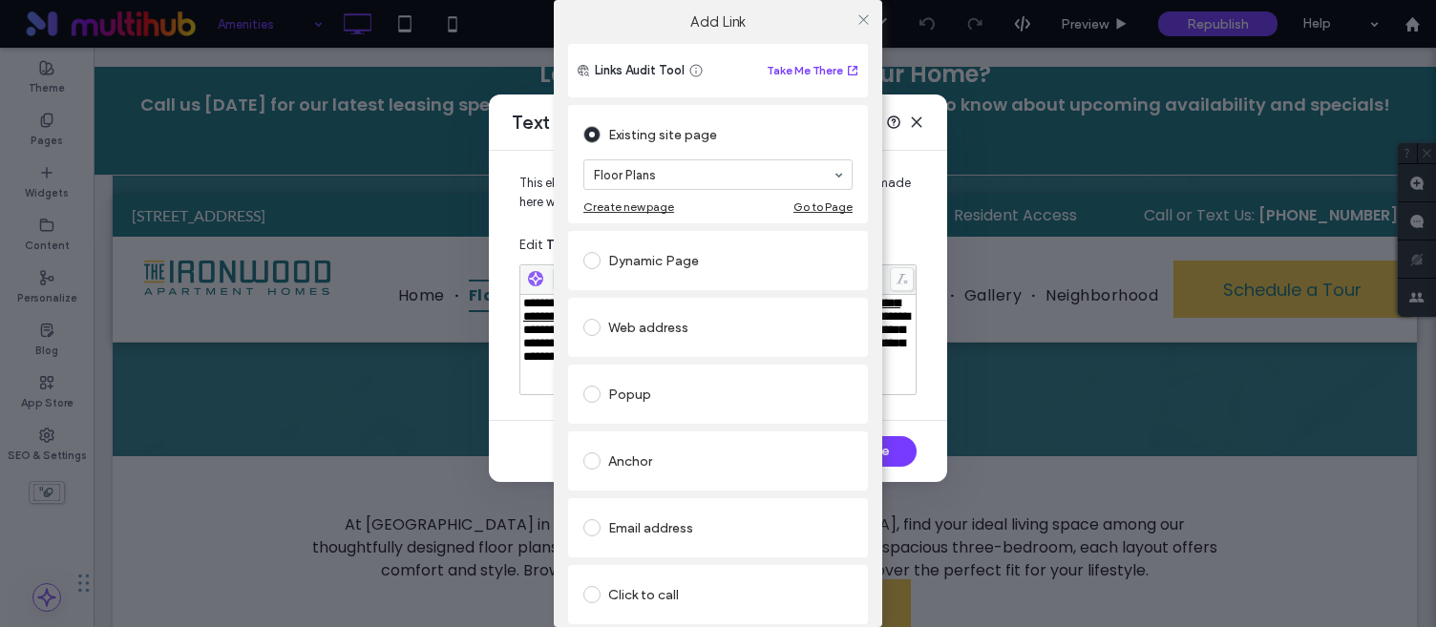
drag, startPoint x: 860, startPoint y: 19, endPoint x: 902, endPoint y: 181, distance: 167.5
click at [860, 20] on icon at bounding box center [864, 19] width 14 height 14
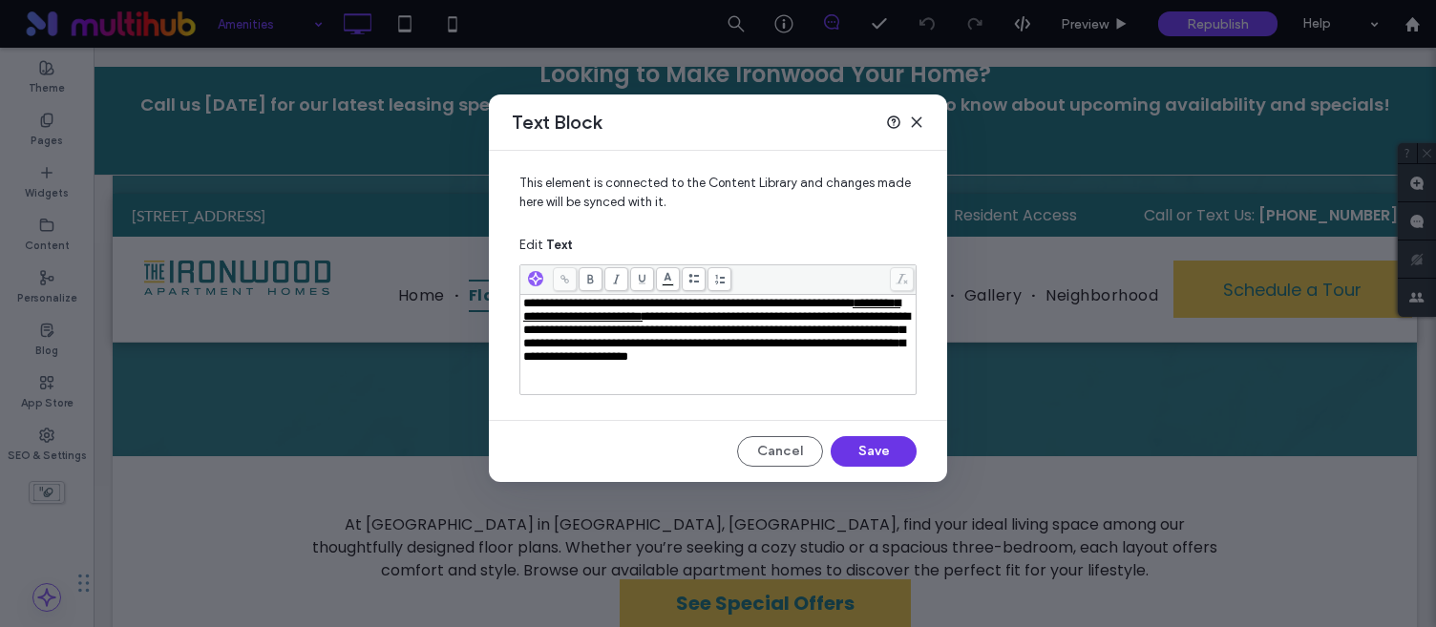
click at [860, 446] on button "Save" at bounding box center [874, 451] width 86 height 31
drag, startPoint x: 551, startPoint y: 349, endPoint x: 629, endPoint y: 345, distance: 78.4
click at [640, 347] on span "**********" at bounding box center [714, 323] width 382 height 53
click at [563, 284] on icon at bounding box center [565, 279] width 11 height 11
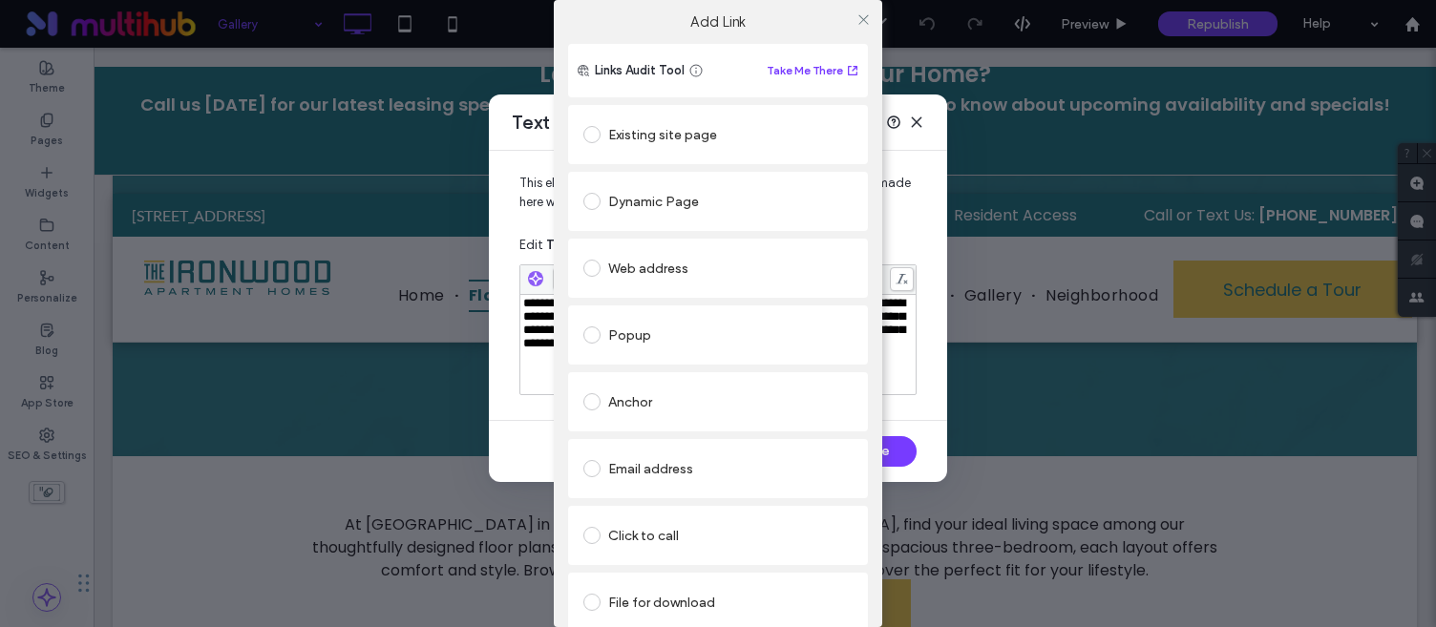
click at [710, 144] on div "Existing site page" at bounding box center [718, 134] width 269 height 31
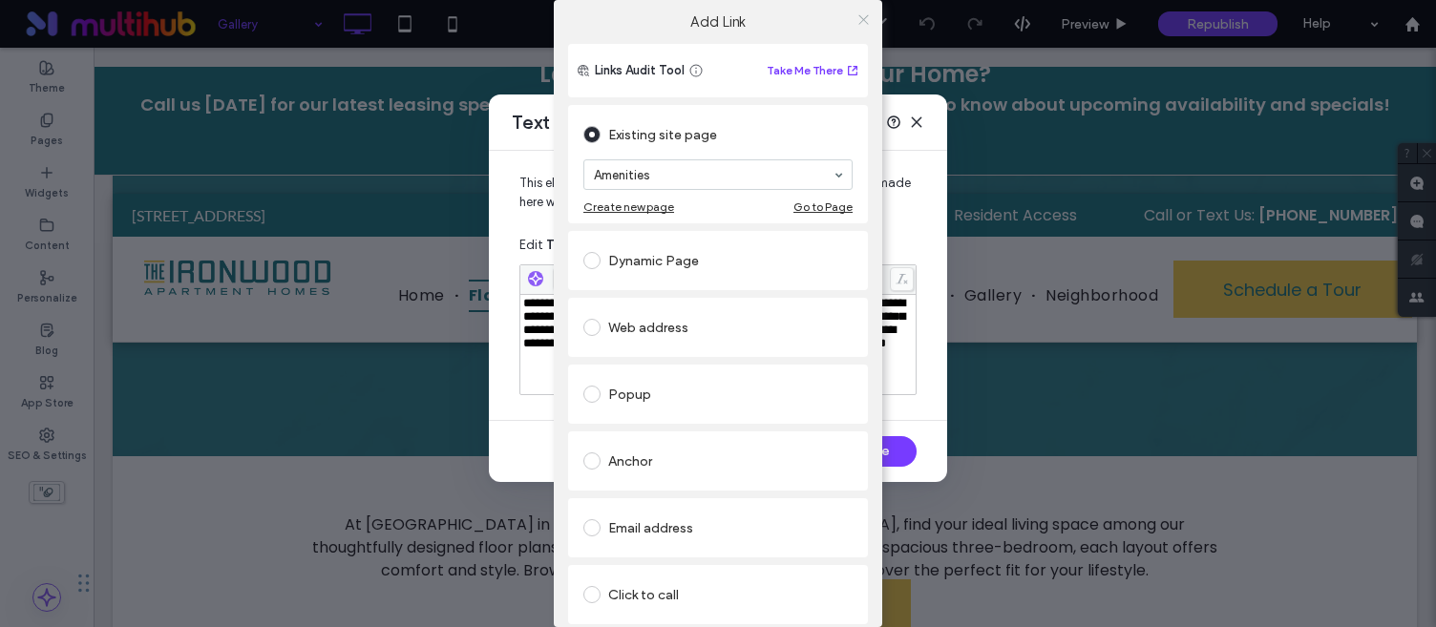
click at [857, 24] on icon at bounding box center [864, 19] width 14 height 14
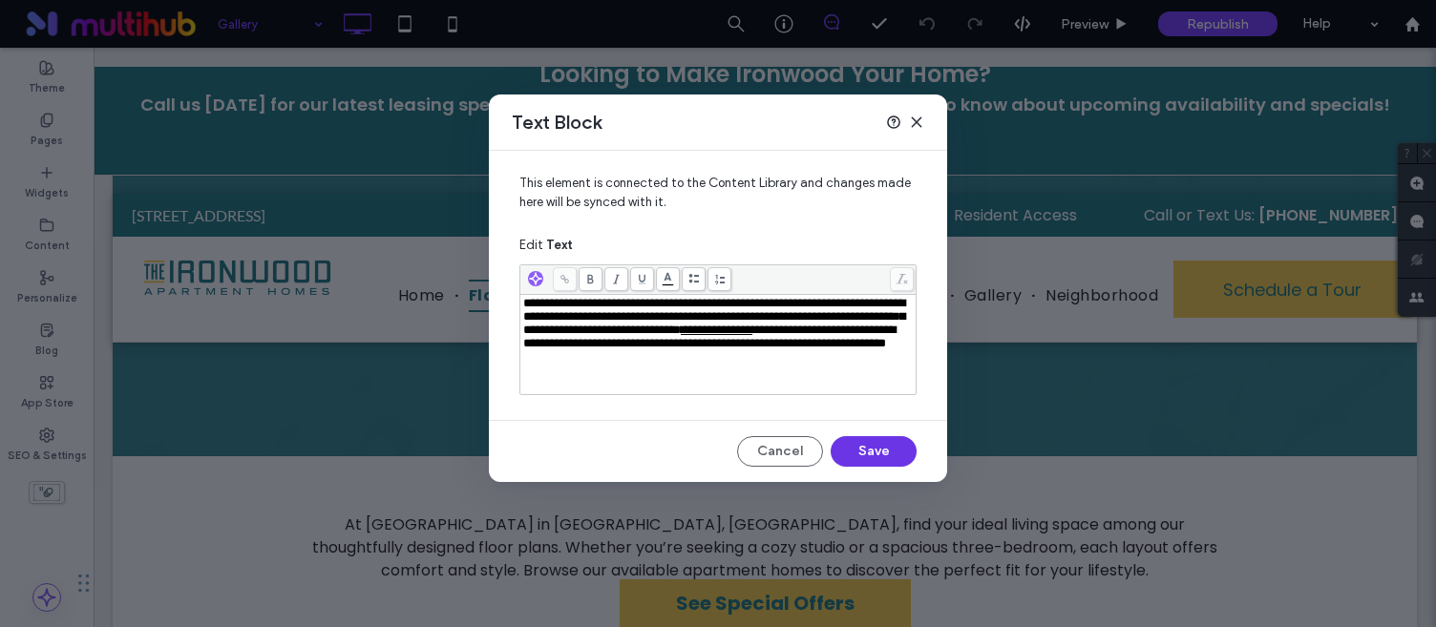
click at [870, 456] on button "Save" at bounding box center [874, 451] width 86 height 31
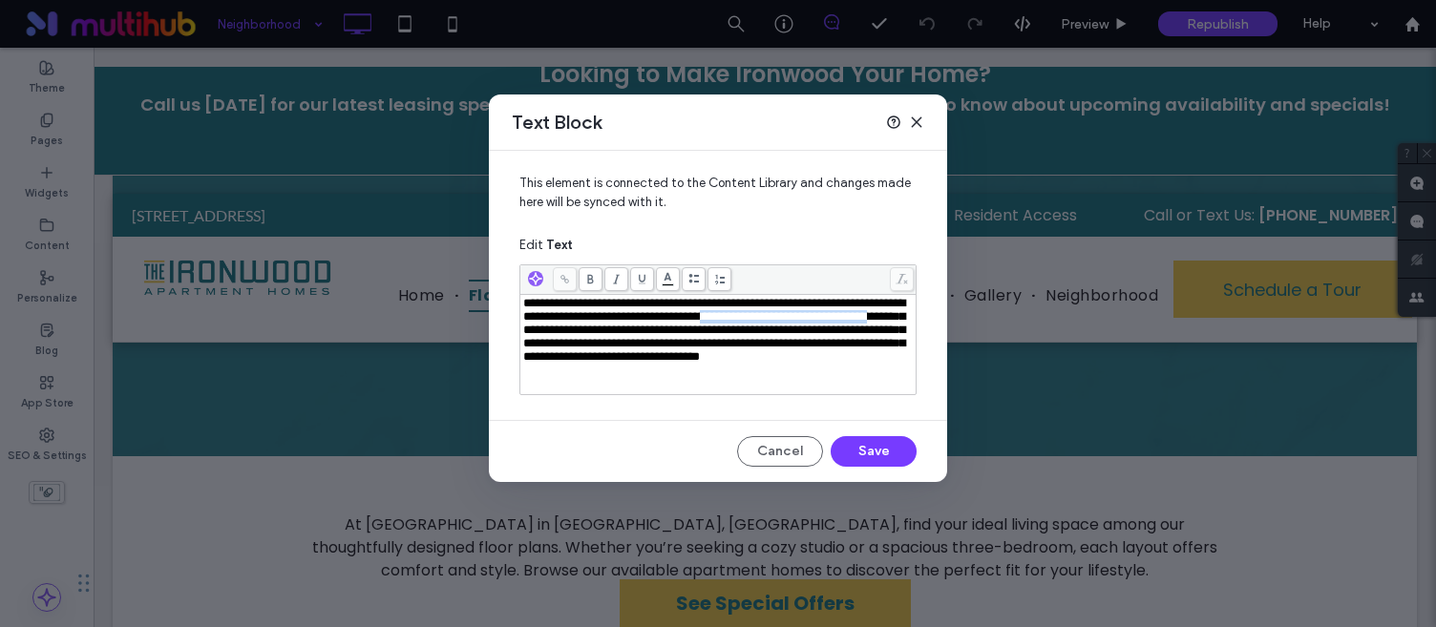
drag, startPoint x: 810, startPoint y: 321, endPoint x: 644, endPoint y: 336, distance: 166.9
click at [644, 336] on span "**********" at bounding box center [714, 330] width 382 height 66
click at [566, 281] on icon at bounding box center [565, 279] width 11 height 11
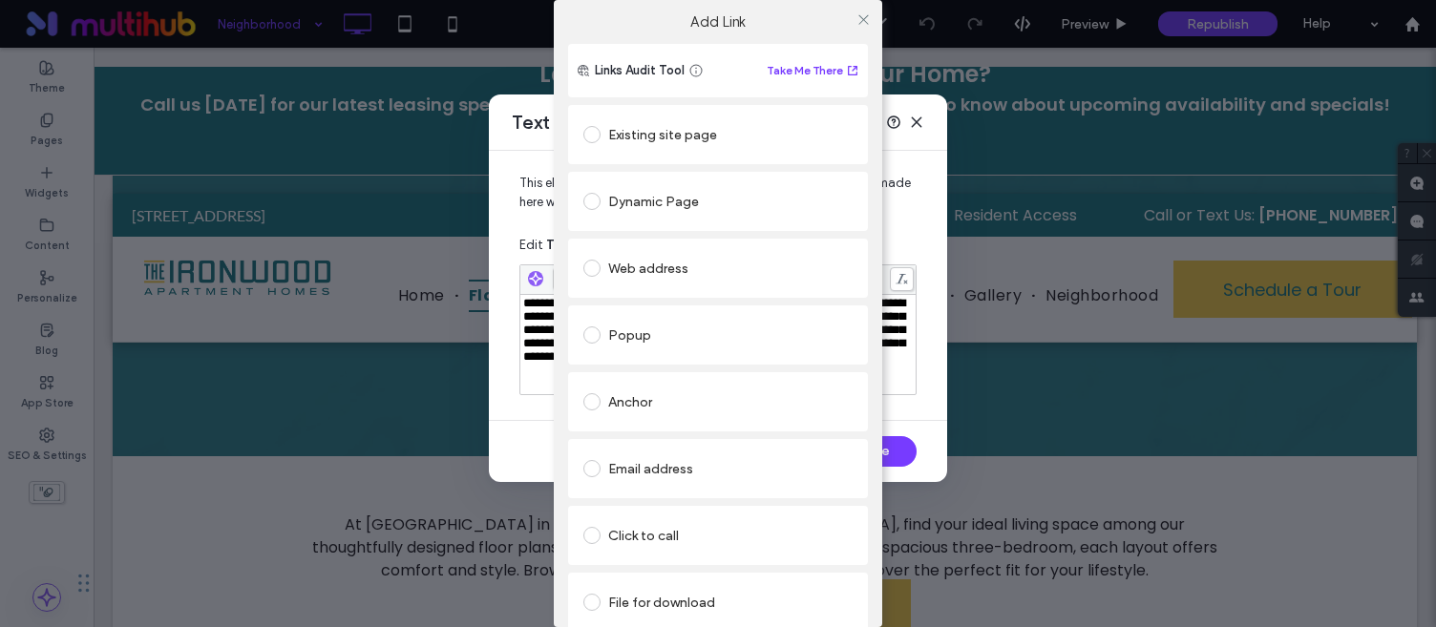
click at [747, 125] on div "Existing site page" at bounding box center [718, 134] width 269 height 31
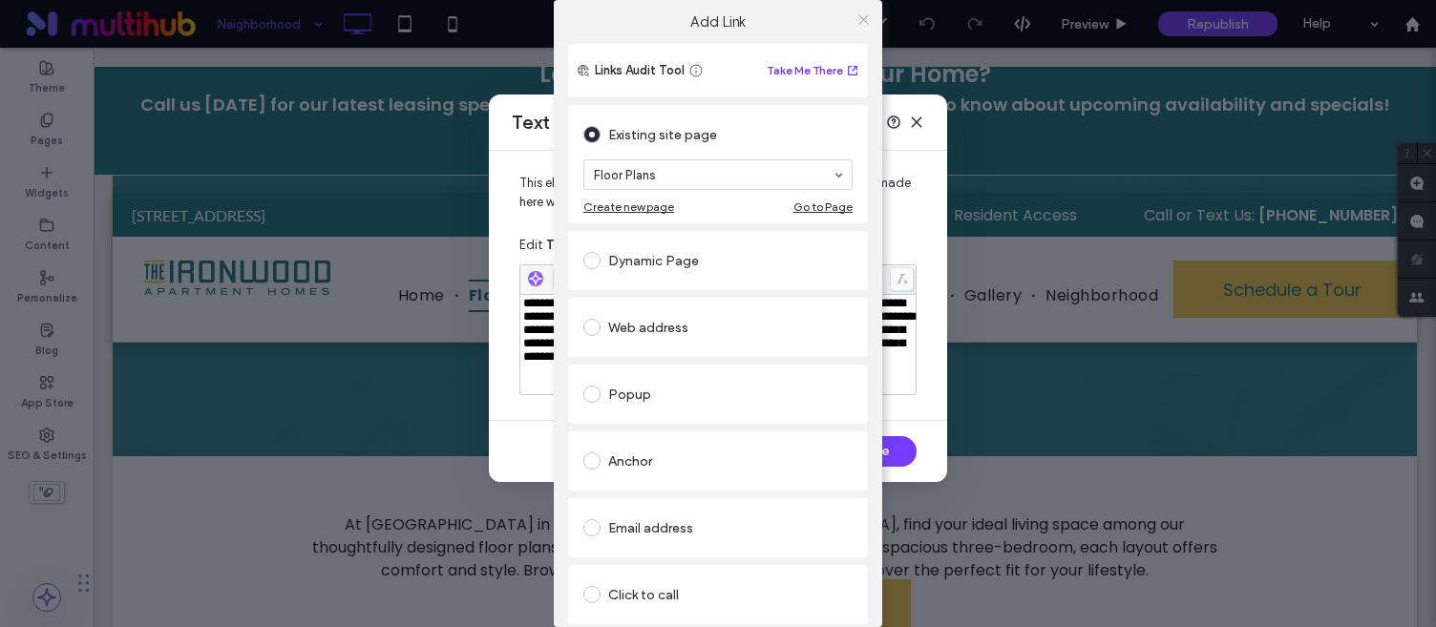
click at [858, 15] on icon at bounding box center [864, 19] width 14 height 14
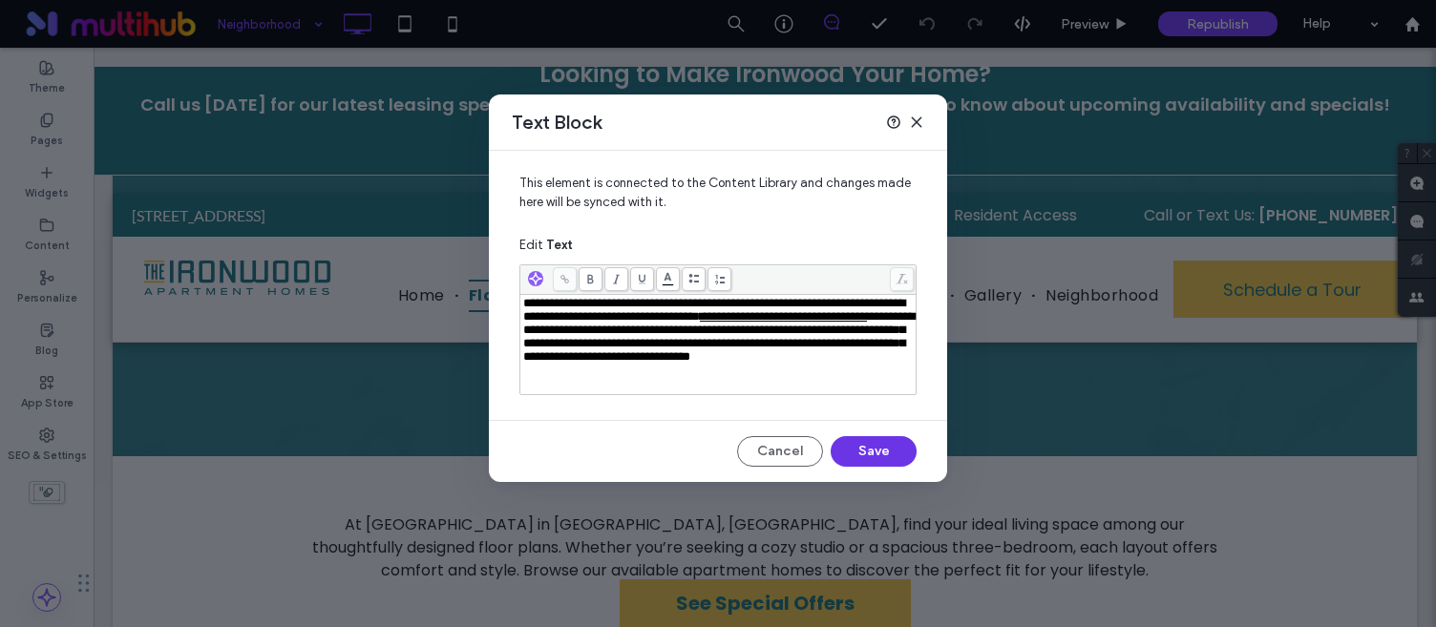
click at [895, 452] on button "Save" at bounding box center [874, 451] width 86 height 31
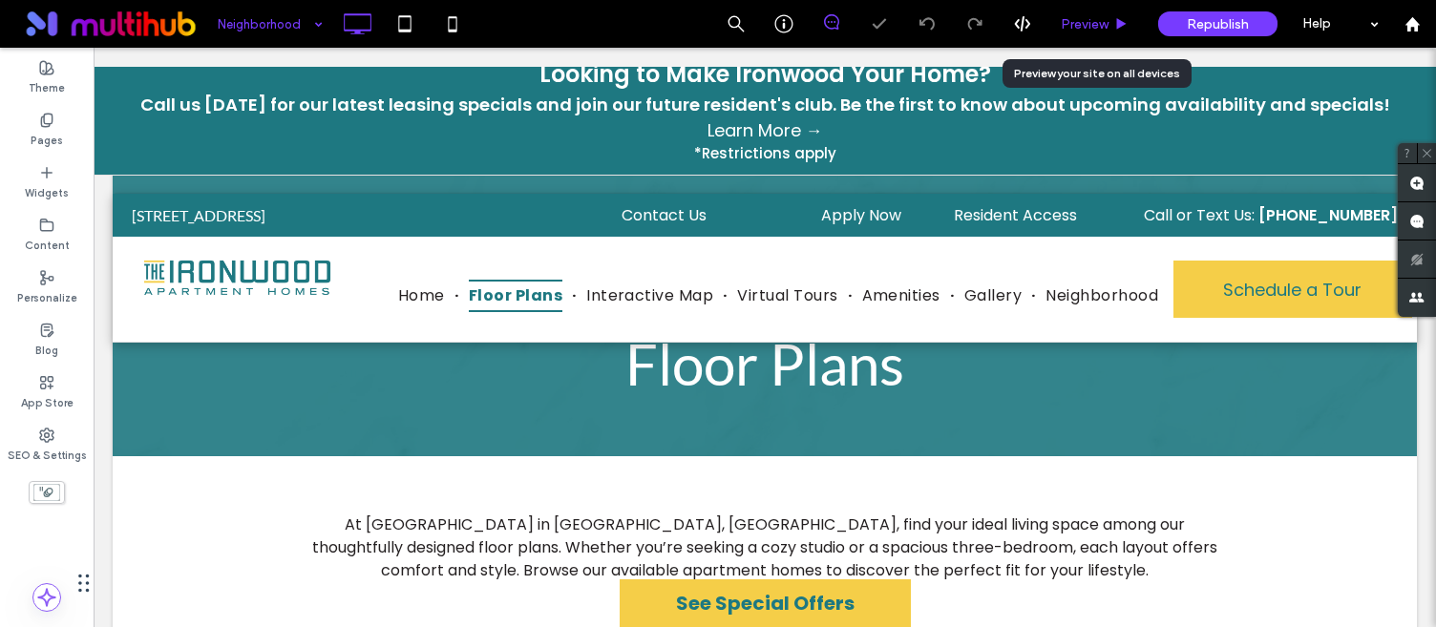
click at [1089, 26] on span "Preview" at bounding box center [1085, 24] width 48 height 16
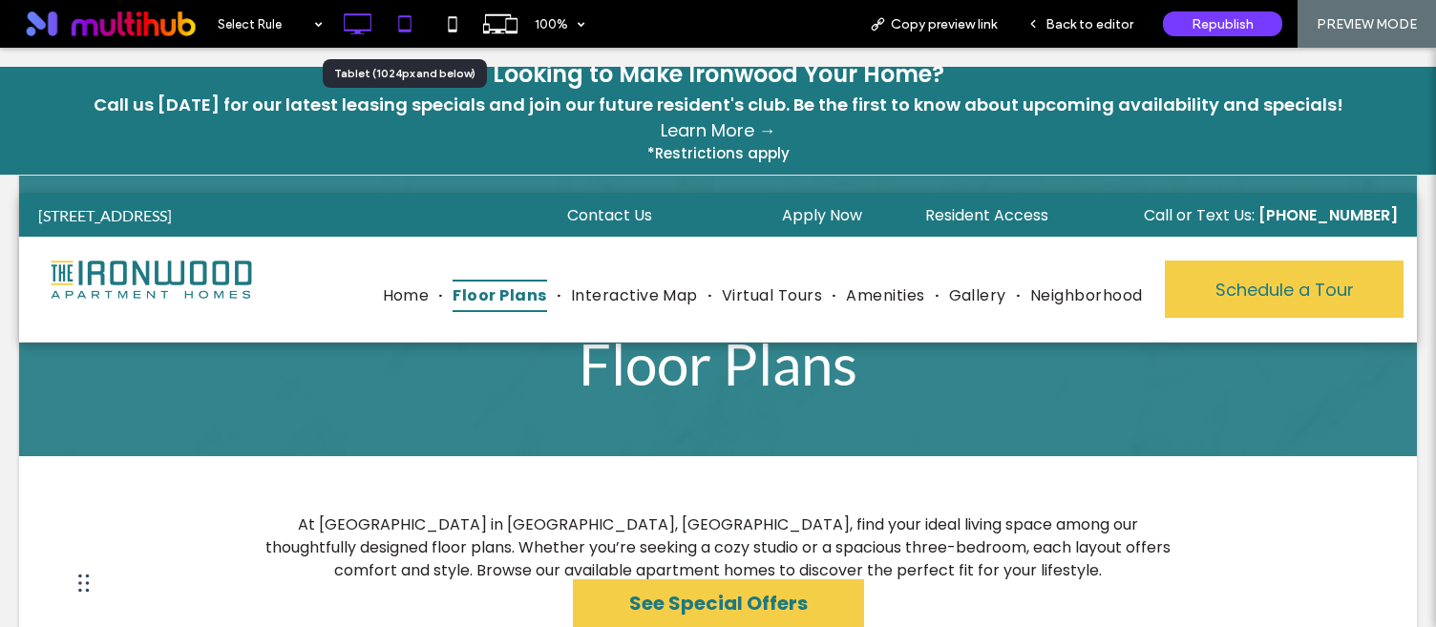
click at [396, 36] on icon at bounding box center [405, 24] width 38 height 38
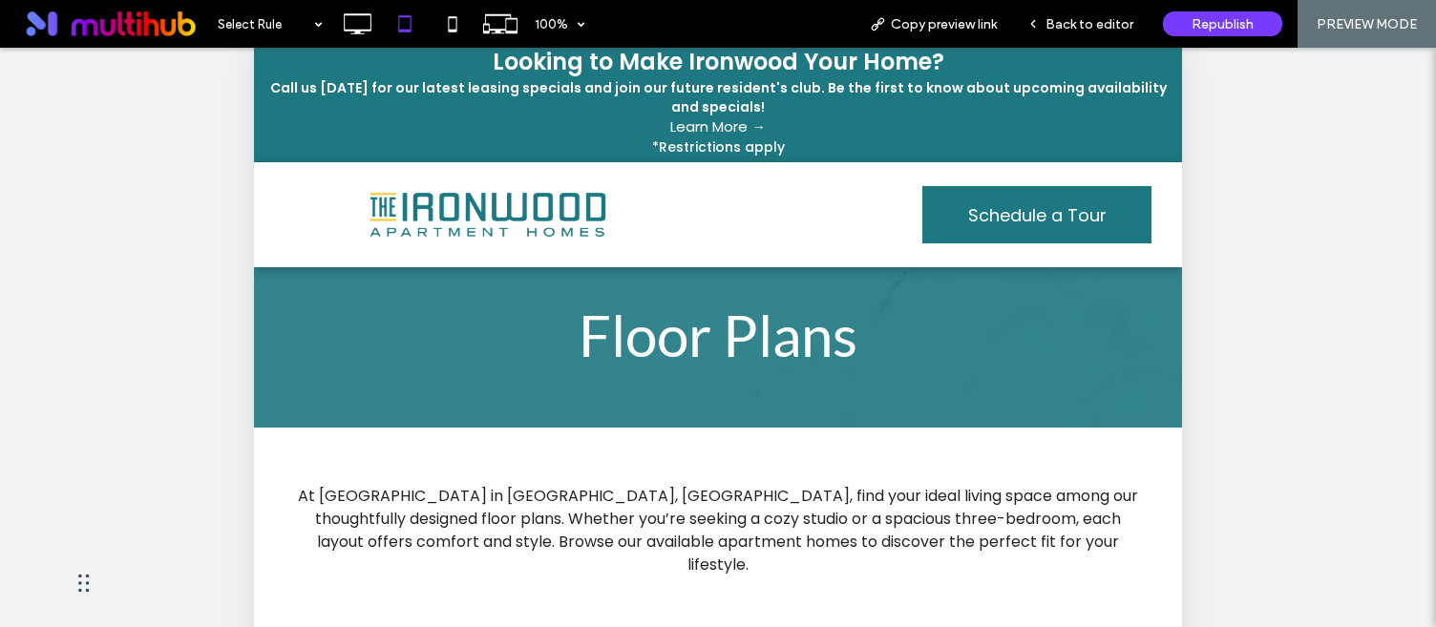
scroll to position [42, 0]
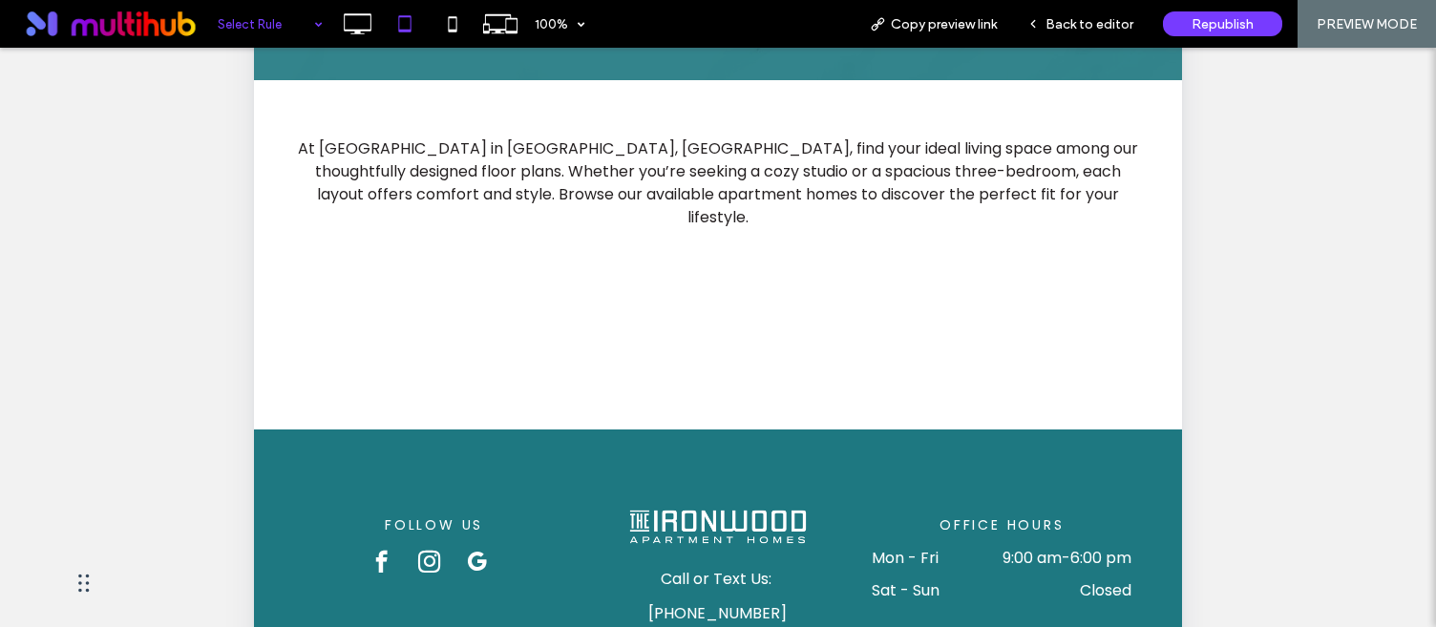
scroll to position [396, 0]
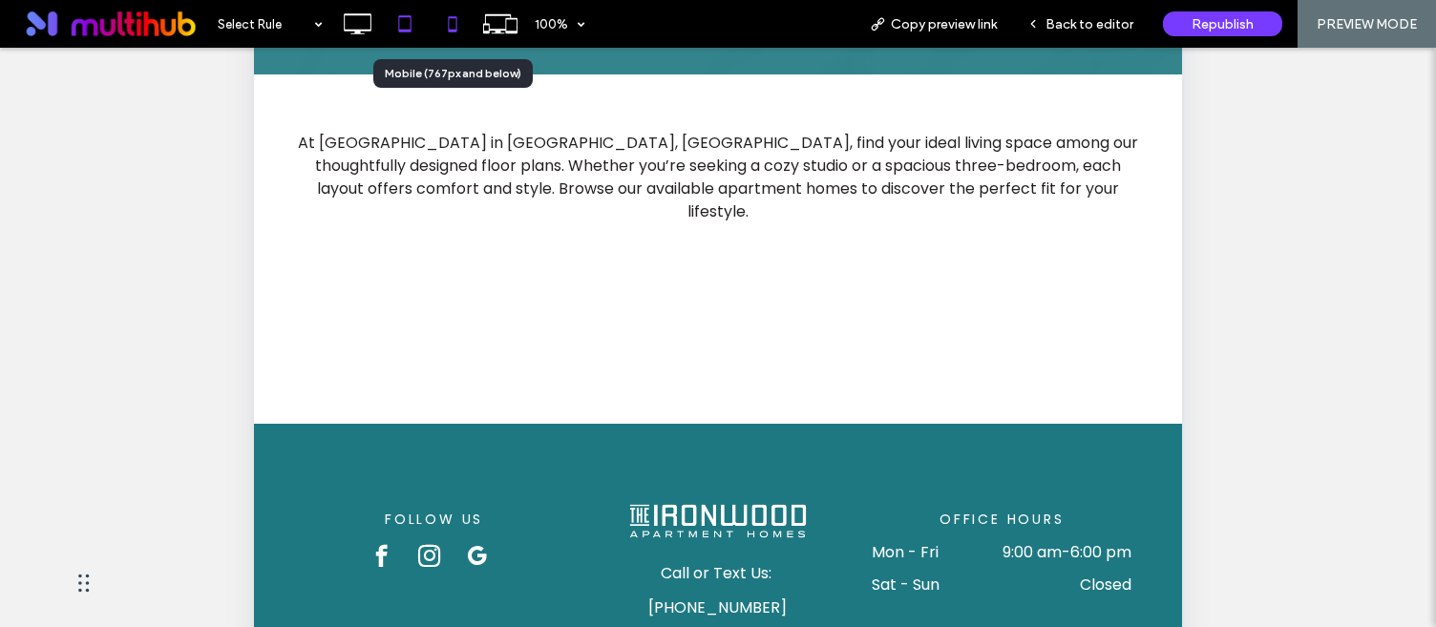
click at [456, 31] on icon at bounding box center [453, 24] width 38 height 38
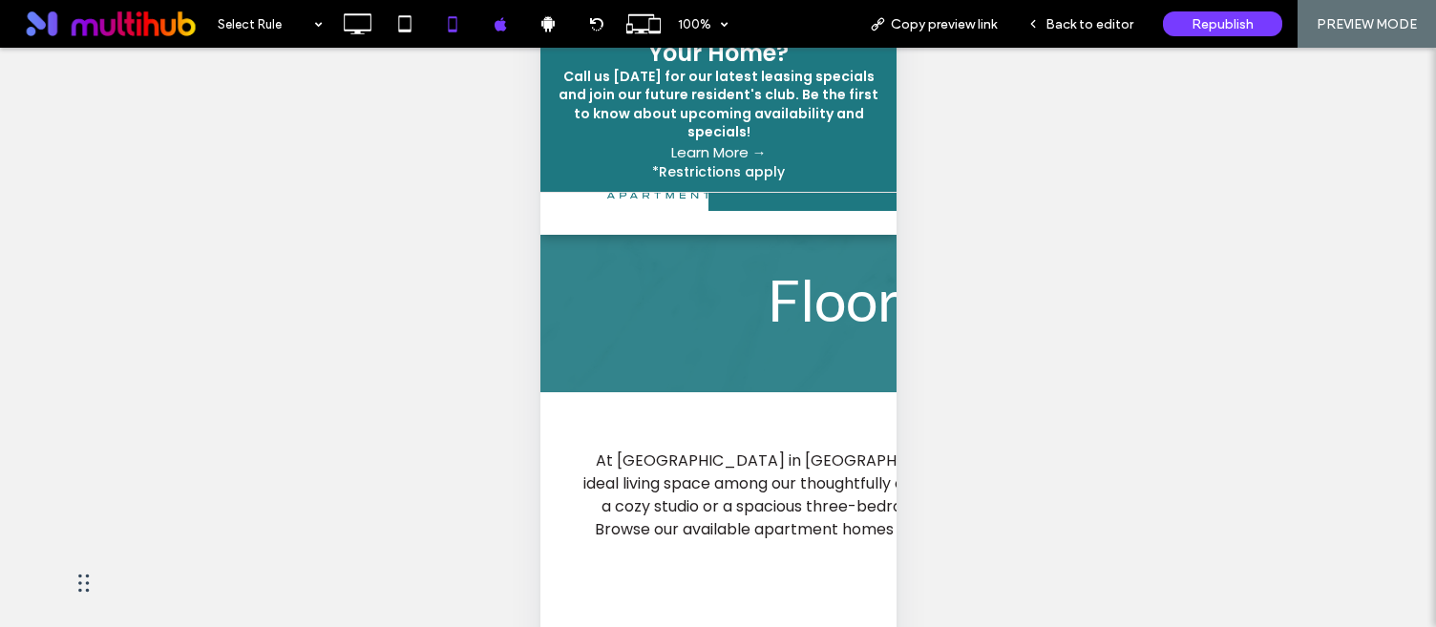
scroll to position [54, 0]
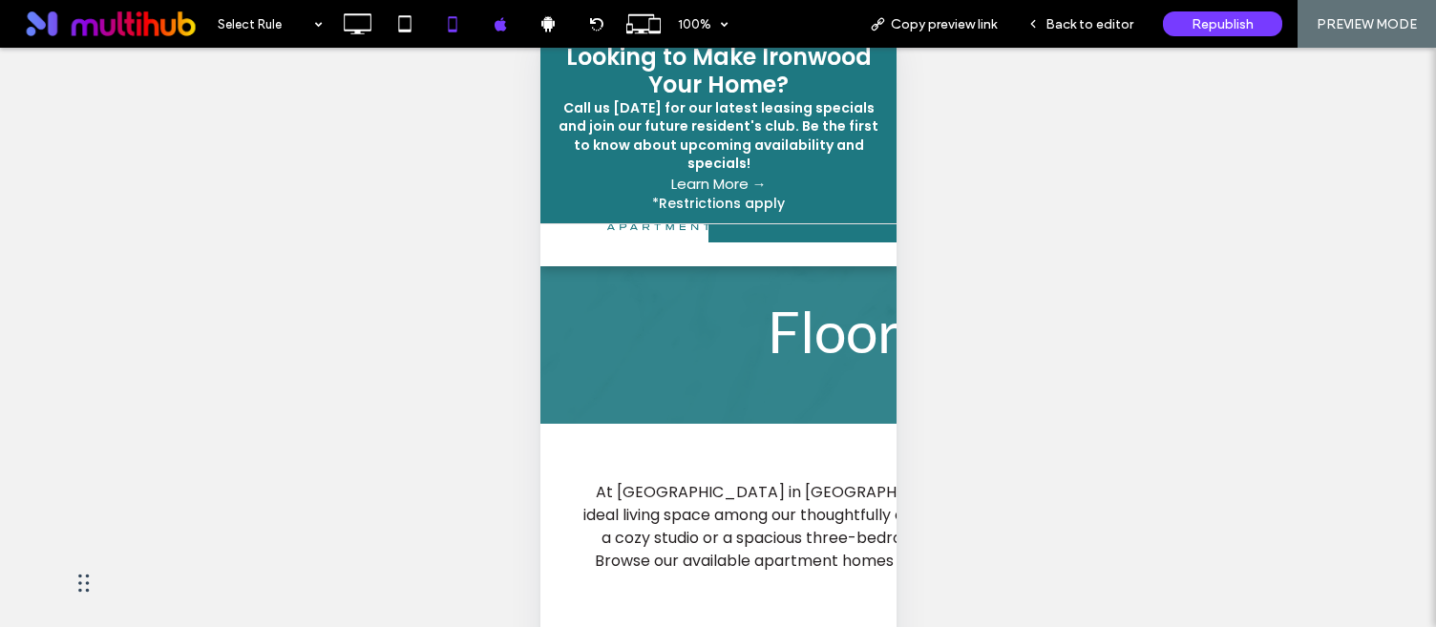
scroll to position [51, 0]
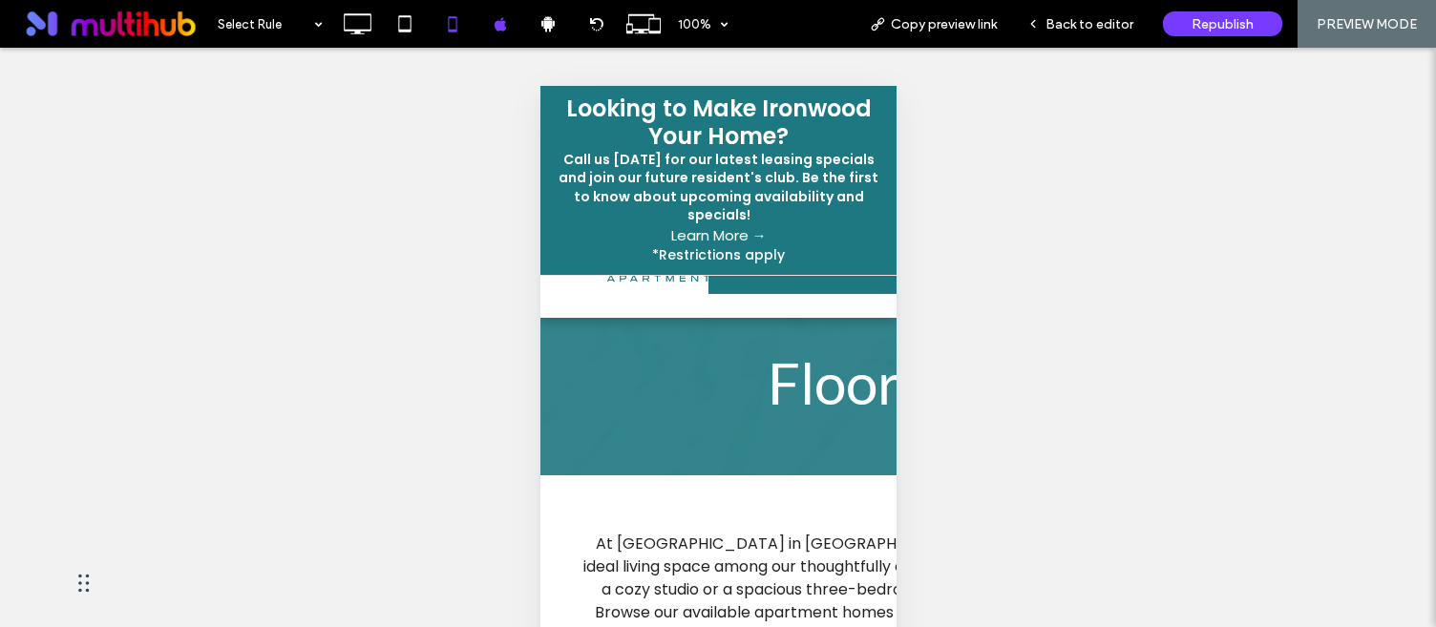
scroll to position [132, 0]
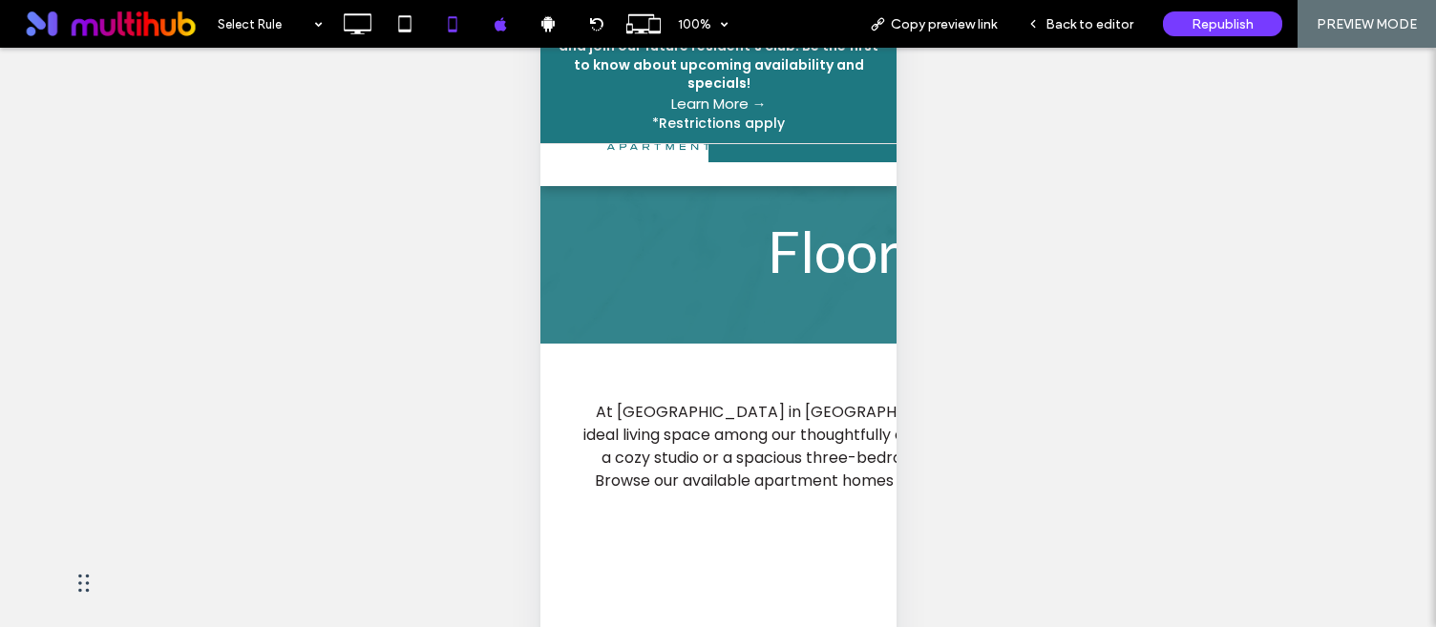
scroll to position [162, 0]
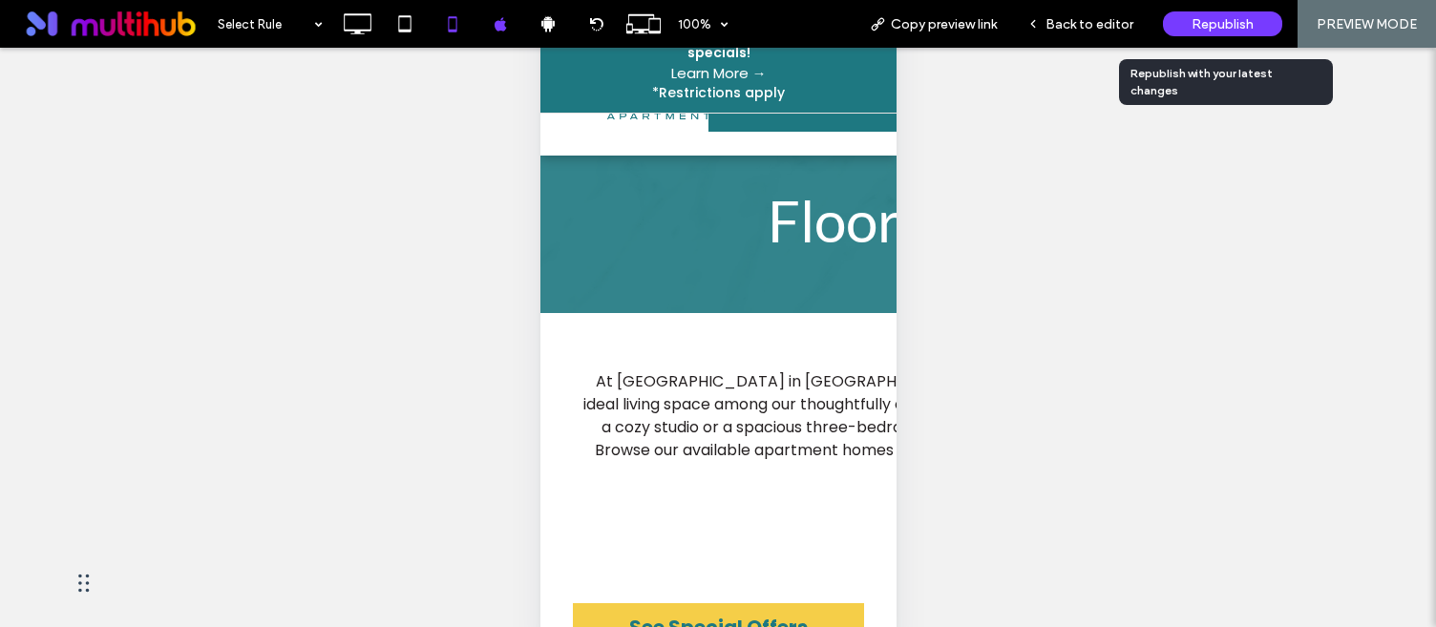
click at [1210, 28] on span "Republish" at bounding box center [1223, 24] width 62 height 16
